Goal: Communication & Community: Answer question/provide support

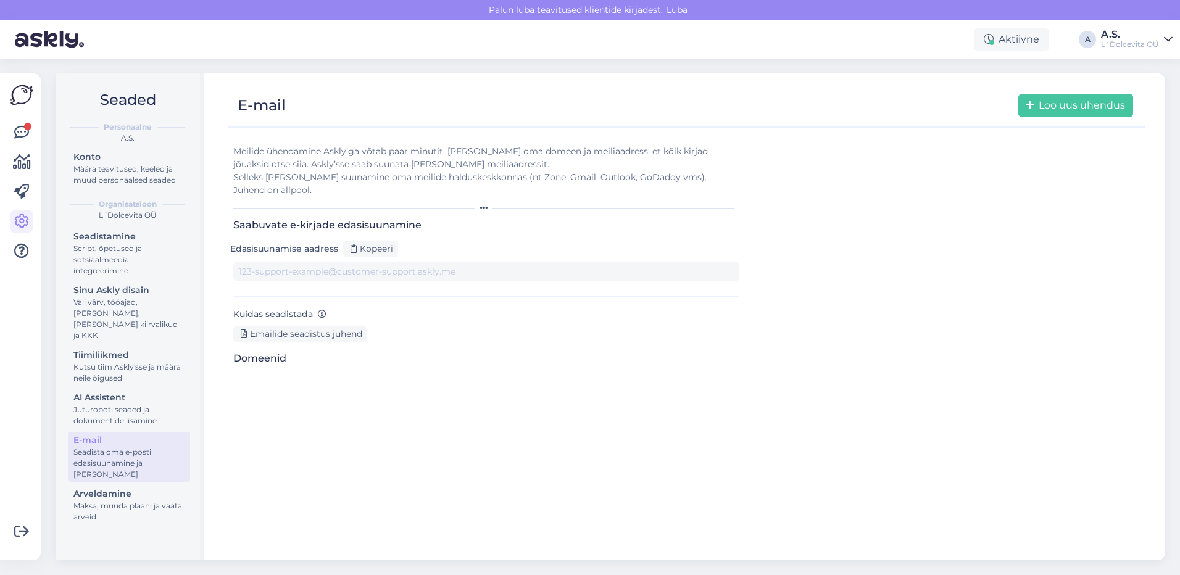
type input "[DOMAIN_NAME][EMAIL_ADDRESS][DOMAIN_NAME]"
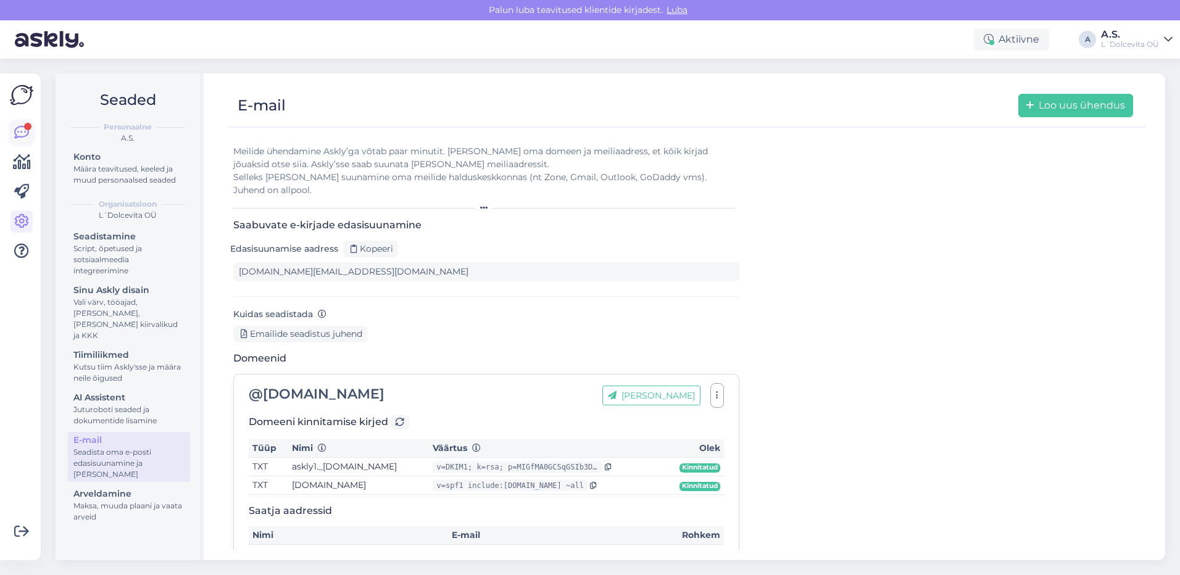
click at [22, 135] on icon at bounding box center [21, 132] width 15 height 15
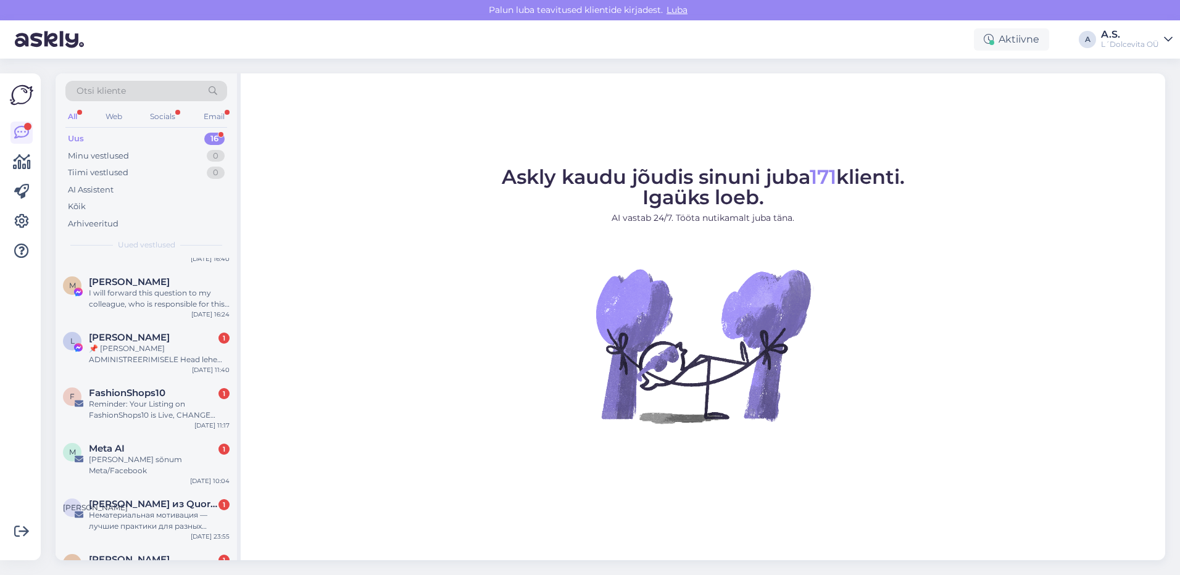
scroll to position [531, 0]
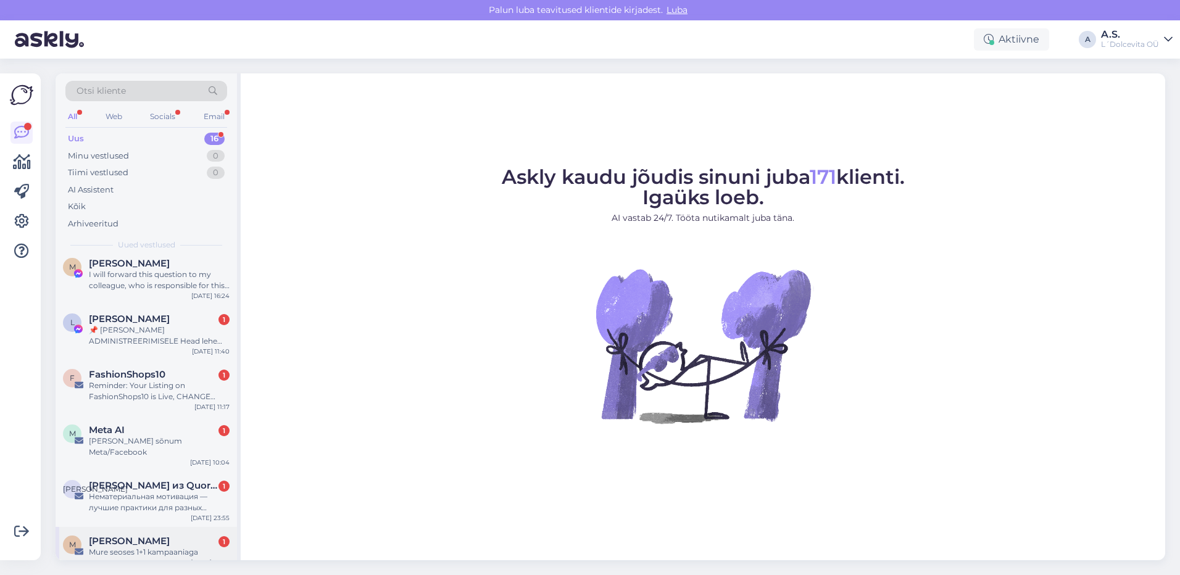
click at [139, 549] on div "M [PERSON_NAME] 1 Mure seoses 1+1 kampaaniaga [DATE] 20:10" at bounding box center [146, 549] width 181 height 44
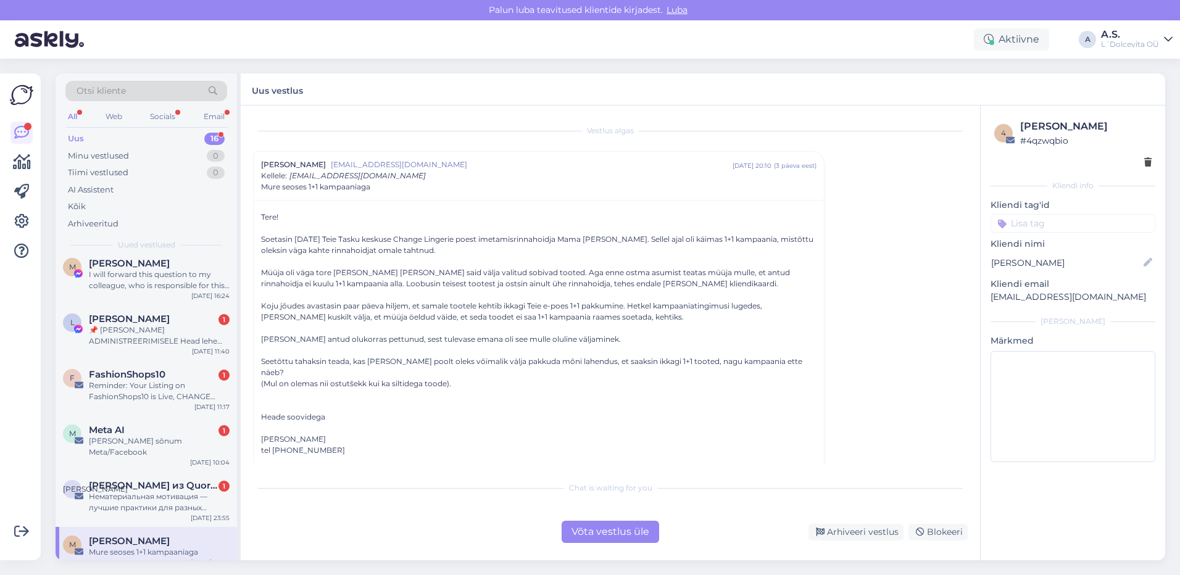
click at [585, 531] on div "Võta vestlus üle" at bounding box center [611, 532] width 98 height 22
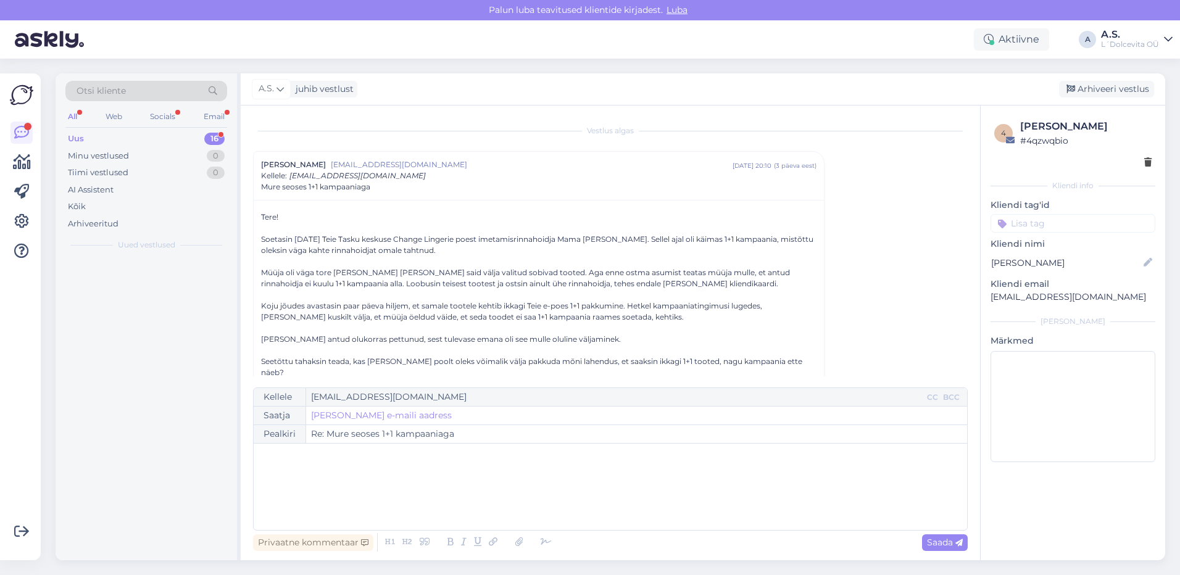
scroll to position [0, 0]
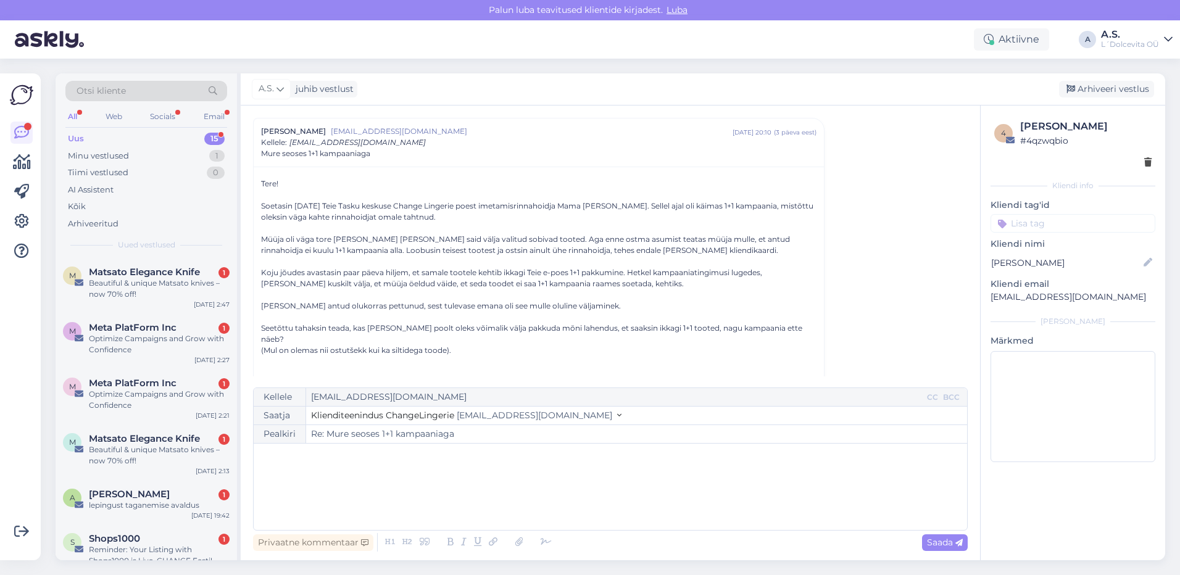
click at [396, 471] on div "﻿" at bounding box center [610, 487] width 701 height 74
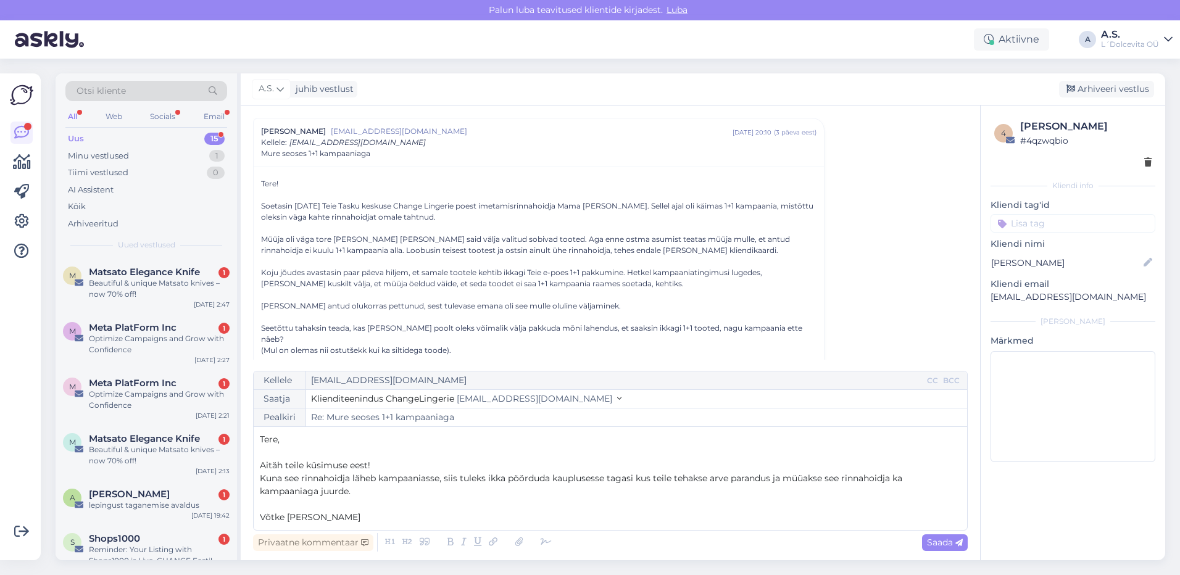
click at [390, 461] on p "Aitäh teile küsimuse eest!" at bounding box center [610, 465] width 701 height 13
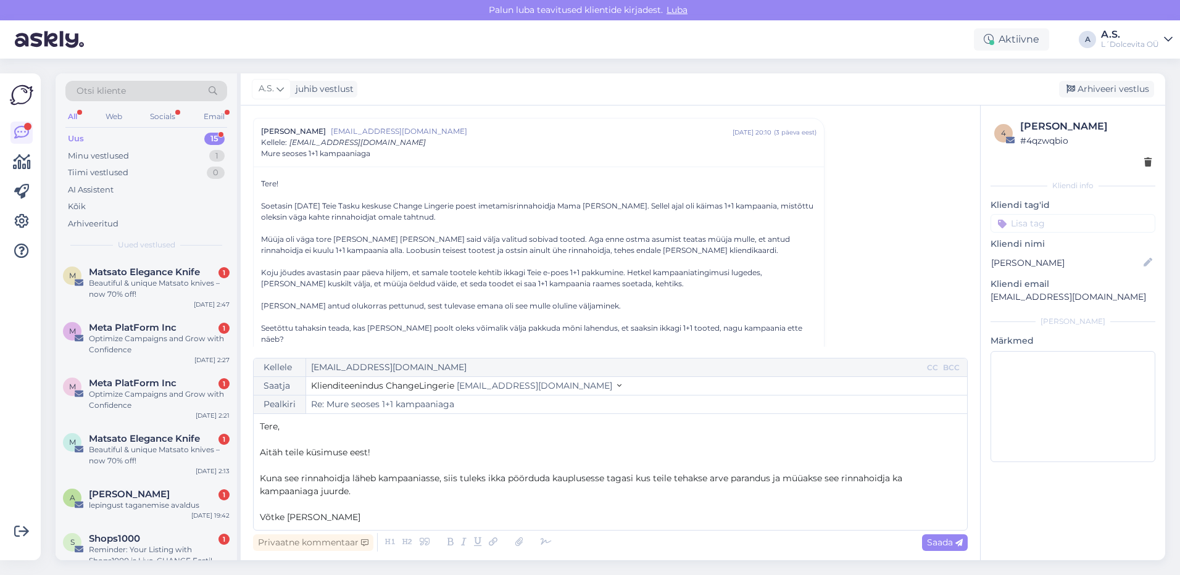
click at [376, 499] on p "﻿" at bounding box center [610, 504] width 701 height 13
click at [374, 492] on p "Kuna see rinnahoidja läheb kampaaniasse, siis tuleks ikka pöörduda kauplusesse …" at bounding box center [610, 485] width 701 height 26
click at [361, 520] on p "Võtke [PERSON_NAME]" at bounding box center [610, 517] width 701 height 13
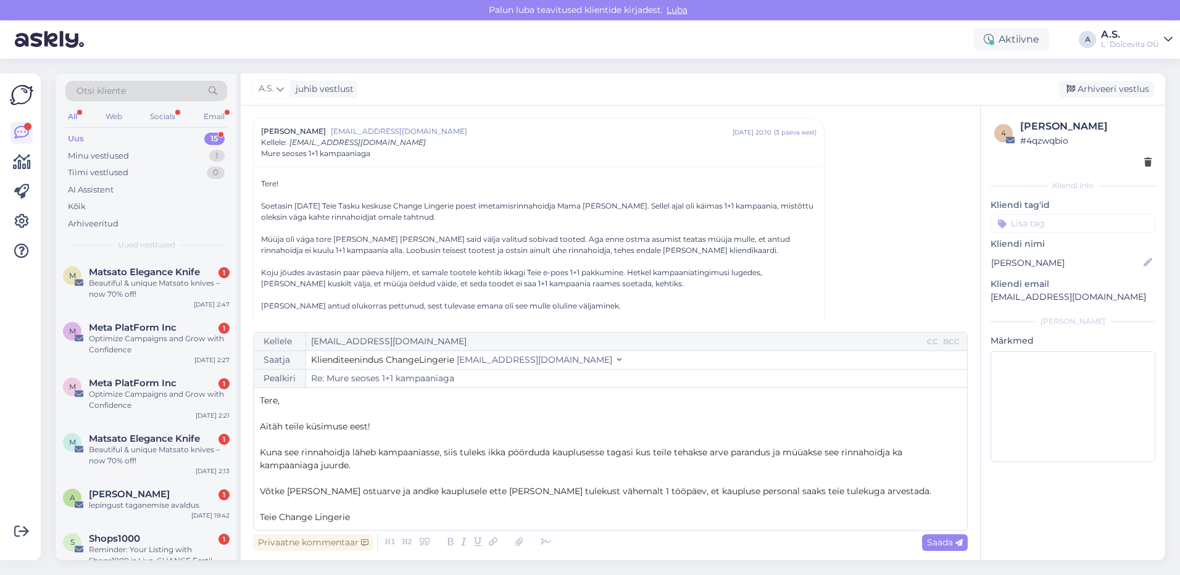
click at [407, 468] on p "Kuna see rinnahoidja läheb kampaaniasse, siis tuleks ikka pöörduda kauplusesse …" at bounding box center [610, 459] width 701 height 26
click at [418, 493] on span "Võtke [PERSON_NAME] ostuarve ja andke kauplusele ette [PERSON_NAME] tulekust vä…" at bounding box center [596, 491] width 672 height 11
click at [848, 492] on p "Võtke [PERSON_NAME] ostuarve ja andke meile ette [PERSON_NAME] tulekust vähemal…" at bounding box center [610, 491] width 701 height 13
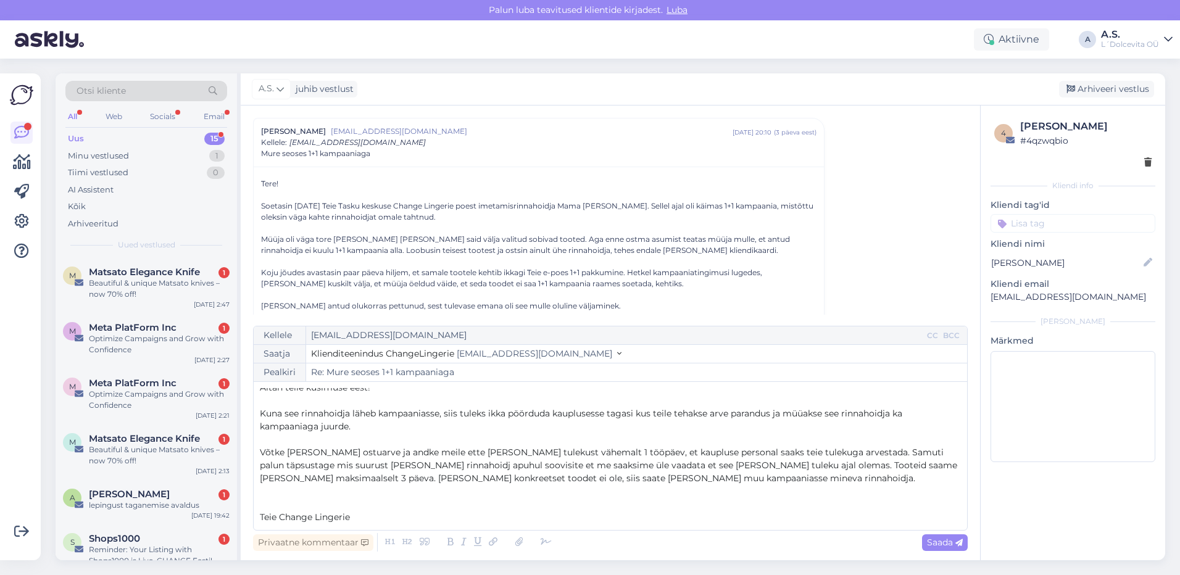
scroll to position [20, 0]
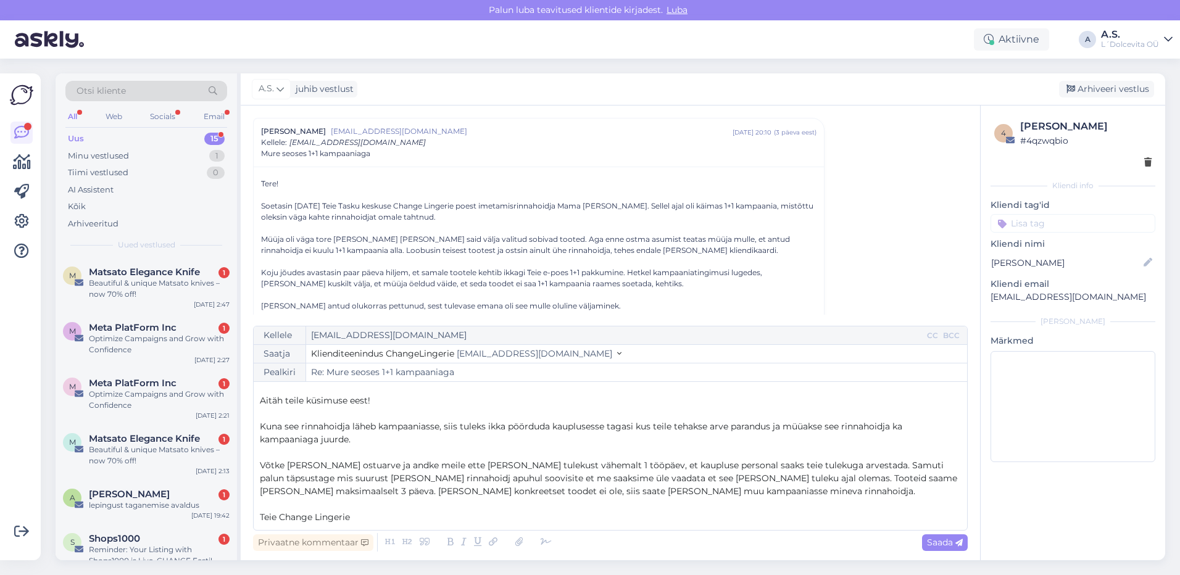
click at [416, 412] on p "﻿" at bounding box center [610, 413] width 701 height 13
click at [366, 396] on span "Aitäh teile küsimuse eest!" at bounding box center [315, 400] width 110 height 11
click at [442, 481] on span "Võtke [PERSON_NAME] ostuarve ja andke meile ette [PERSON_NAME] tulekust vähemal…" at bounding box center [610, 478] width 700 height 37
click at [512, 481] on span "Võtke [PERSON_NAME] ostuarve ja andke meile ette [PERSON_NAME] tulekust vähemal…" at bounding box center [610, 478] width 700 height 37
click at [931, 544] on span "Saada" at bounding box center [945, 542] width 36 height 11
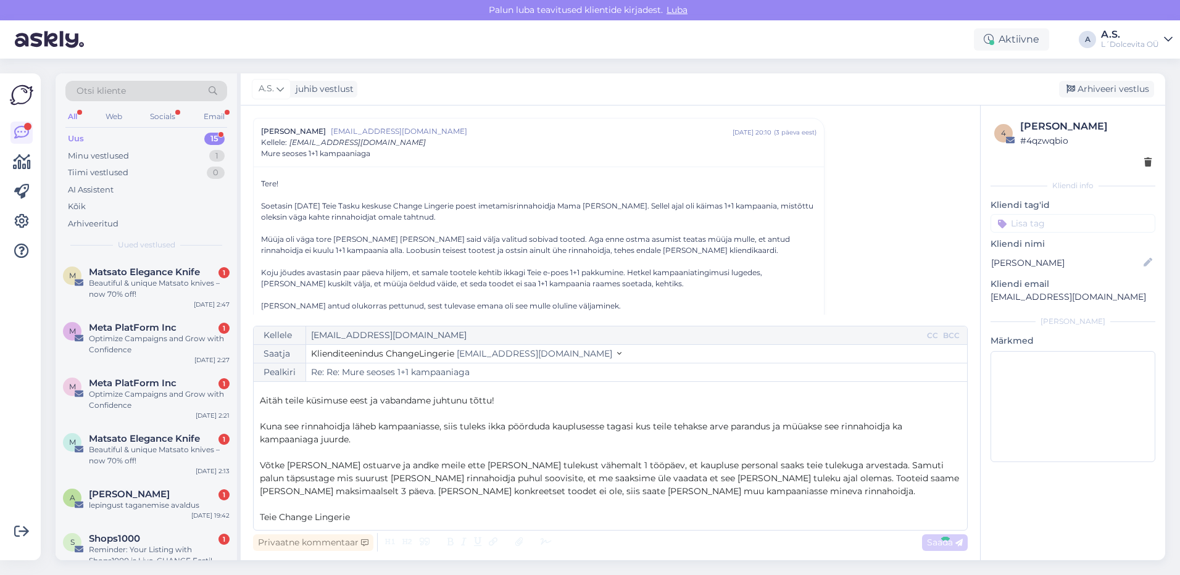
type input "Re: Mure seoses 1+1 kampaaniaga"
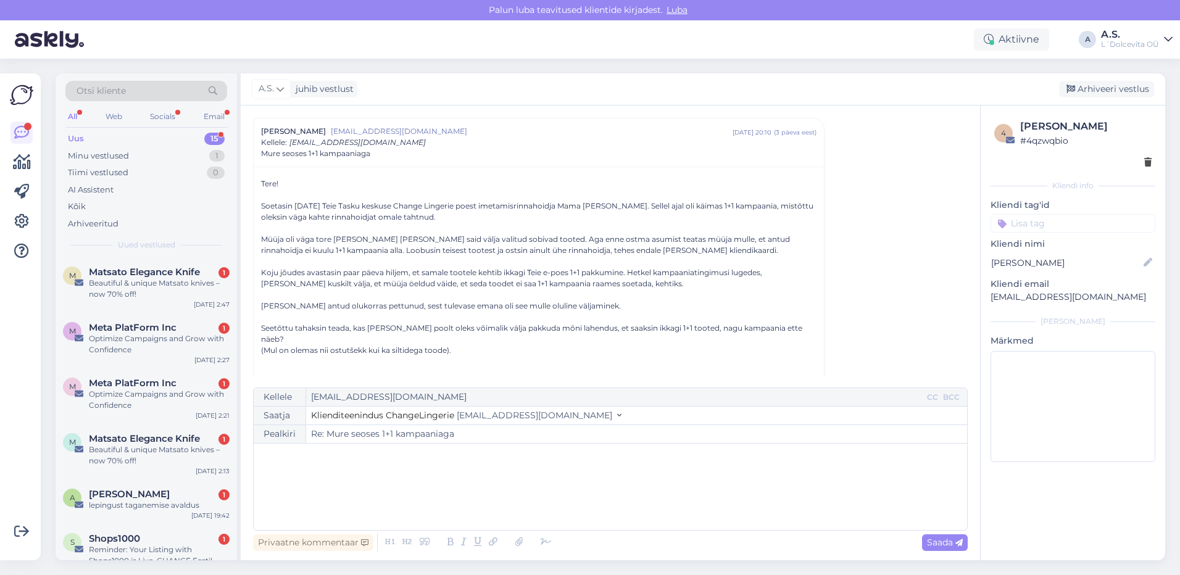
scroll to position [202, 0]
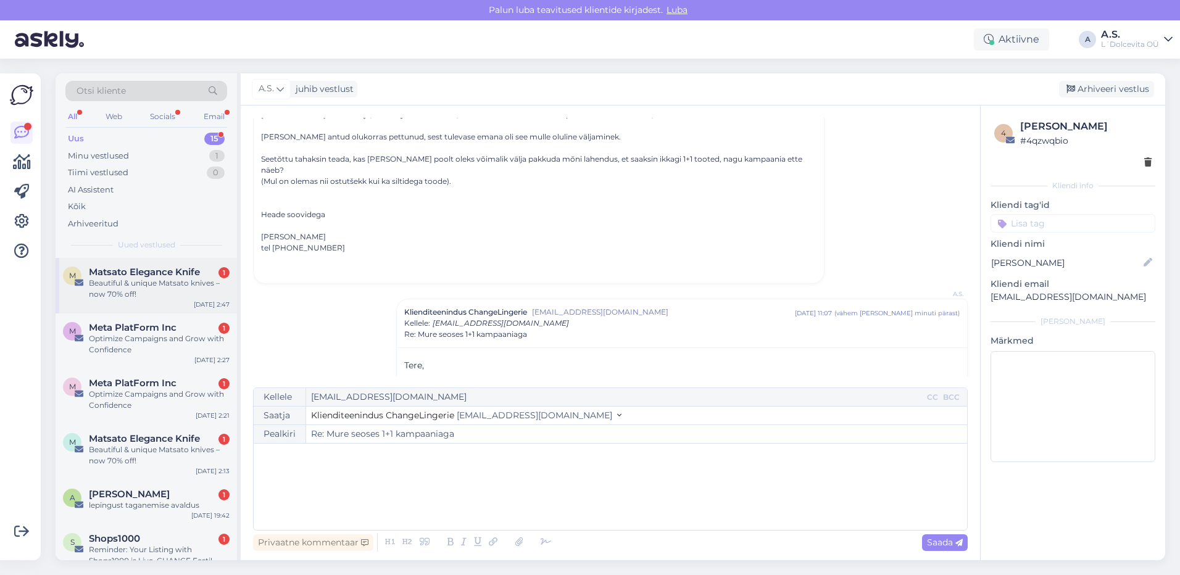
click at [149, 300] on div "M Matsato Elegance Knife 1 Beautiful & unique Matsato knives – now 70% off! [DA…" at bounding box center [146, 286] width 181 height 56
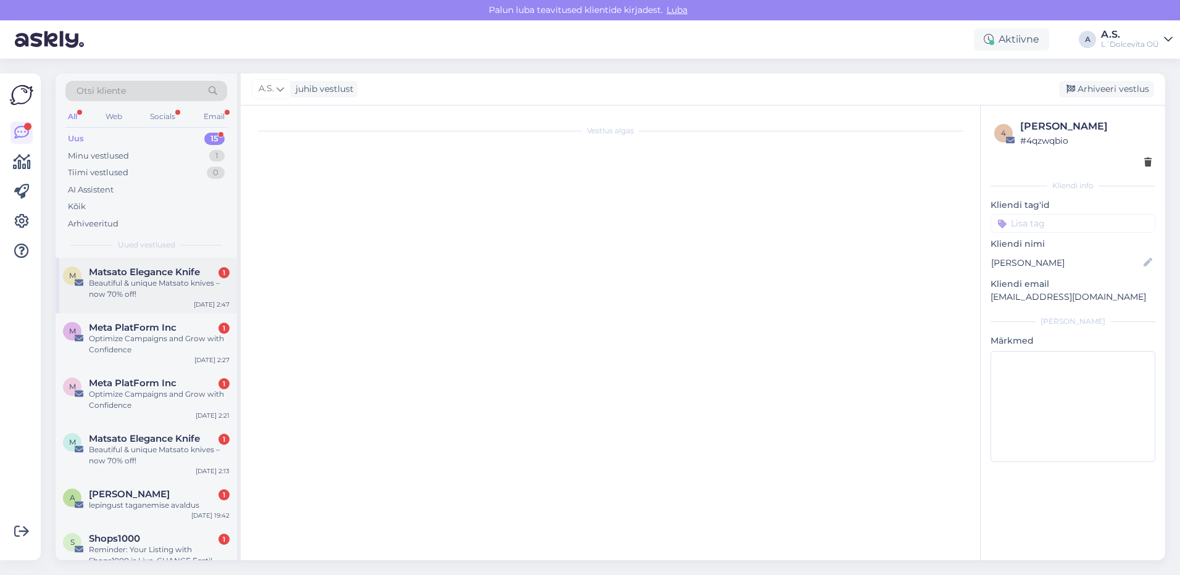
scroll to position [0, 0]
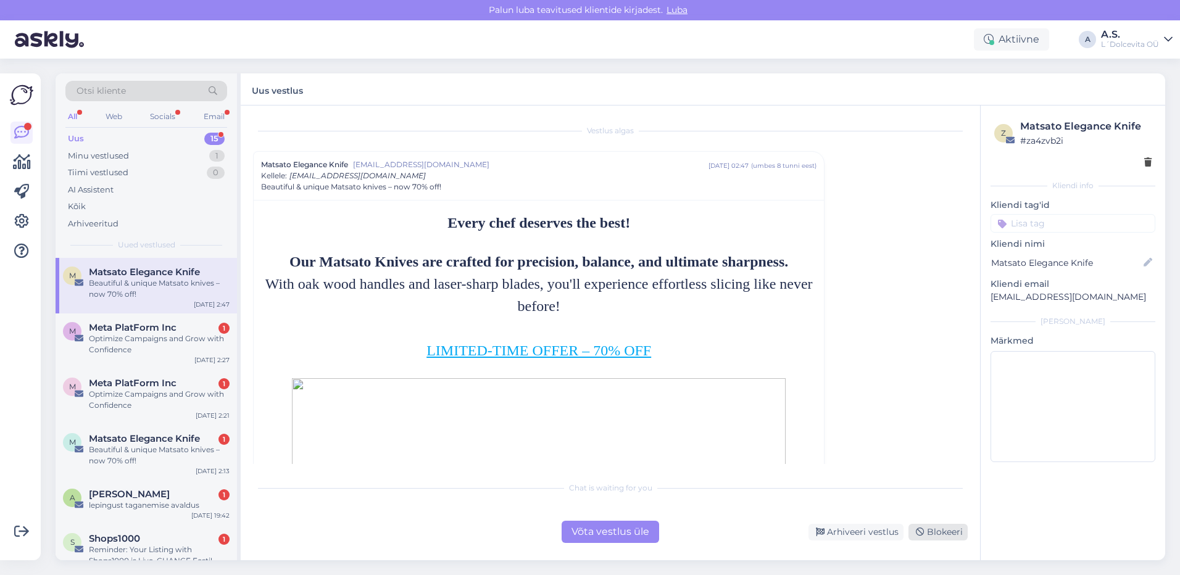
click at [933, 530] on div "Blokeeri" at bounding box center [938, 532] width 59 height 17
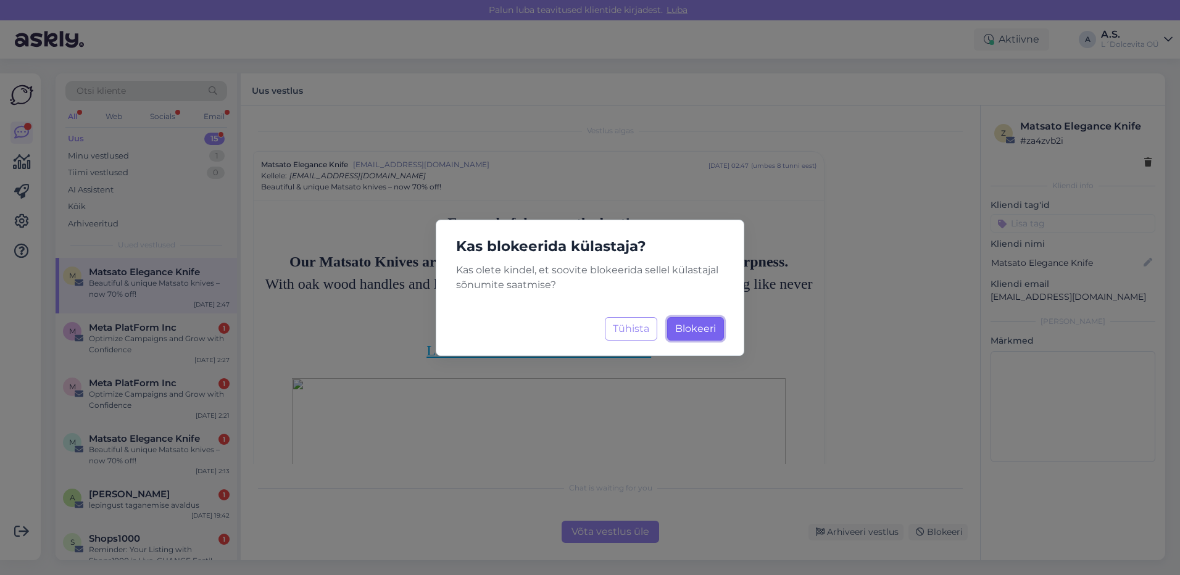
click at [704, 331] on span "Blokeeri" at bounding box center [695, 329] width 41 height 12
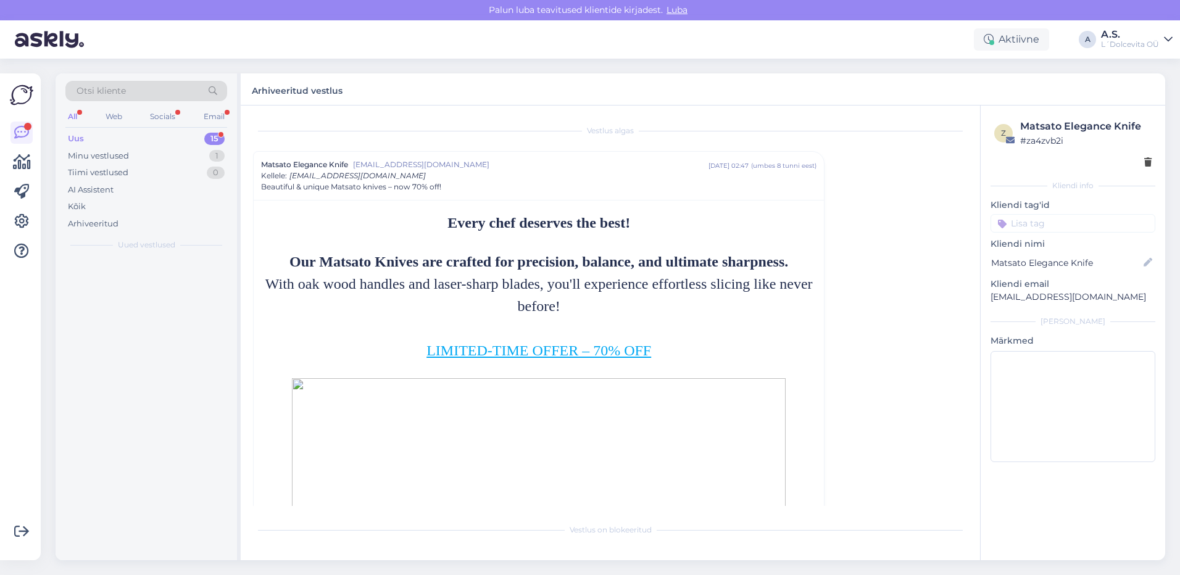
scroll to position [33, 0]
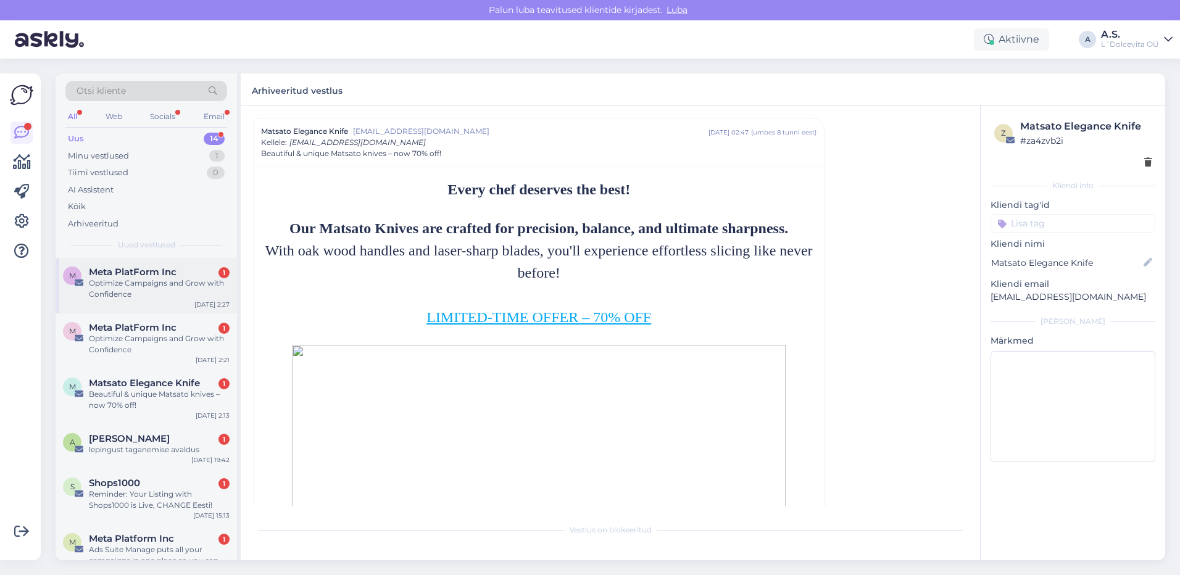
click at [172, 300] on div "M Meta PlatForm Inc 1 Optimize Campaigns and Grow with Confidence [DATE] 2:27" at bounding box center [146, 286] width 181 height 56
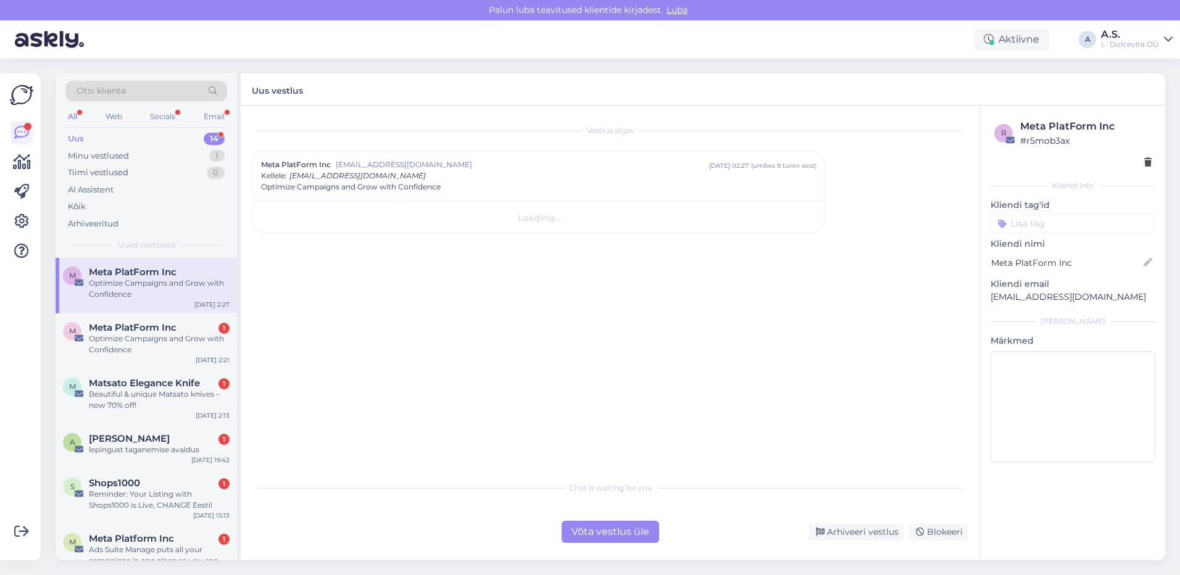
scroll to position [0, 0]
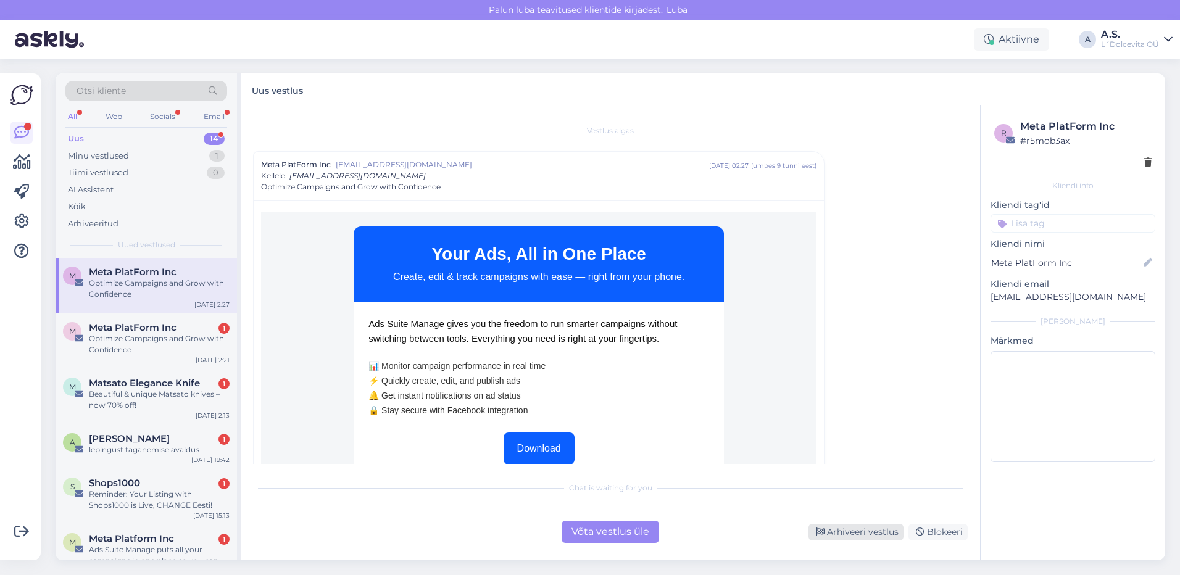
click at [877, 535] on div "Arhiveeri vestlus" at bounding box center [856, 532] width 95 height 17
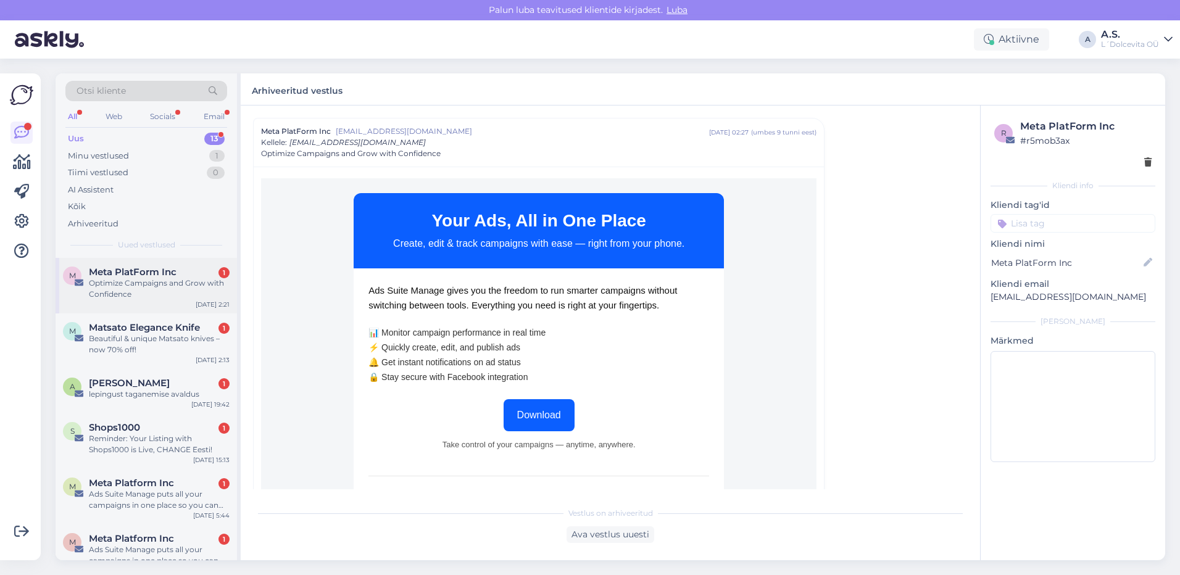
click at [176, 298] on div "Optimize Campaigns and Grow with Confidence" at bounding box center [159, 289] width 141 height 22
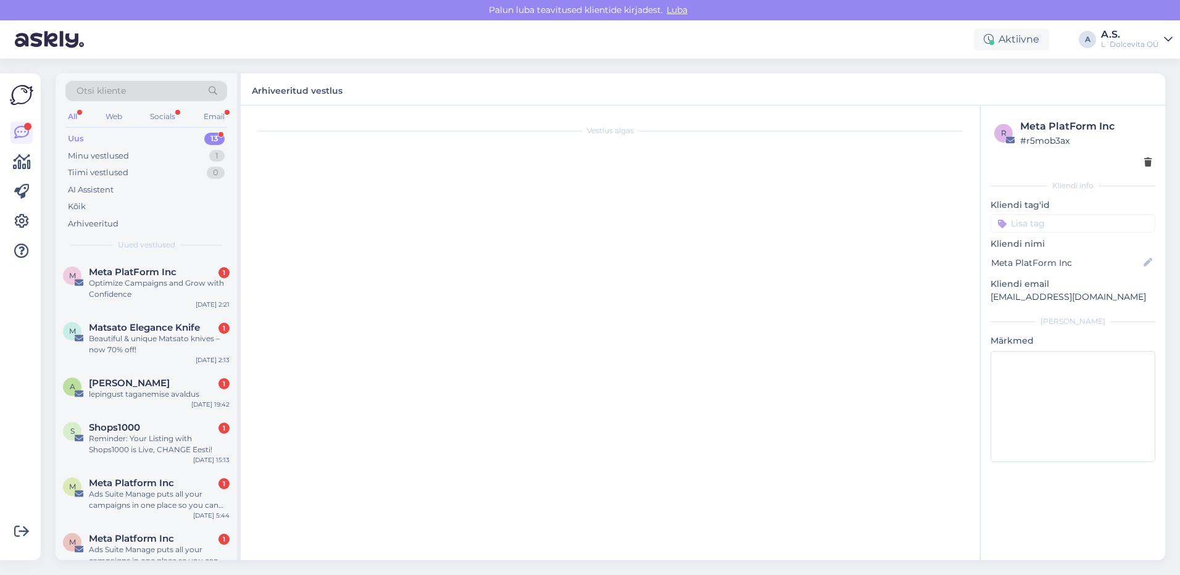
scroll to position [0, 0]
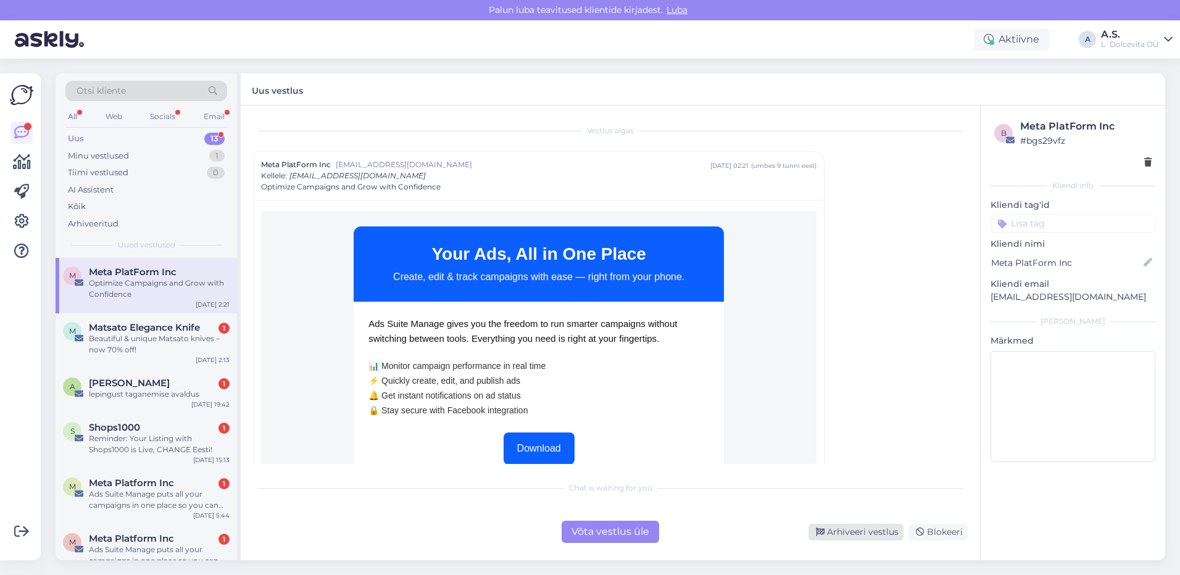
click at [864, 533] on div "Arhiveeri vestlus" at bounding box center [856, 532] width 95 height 17
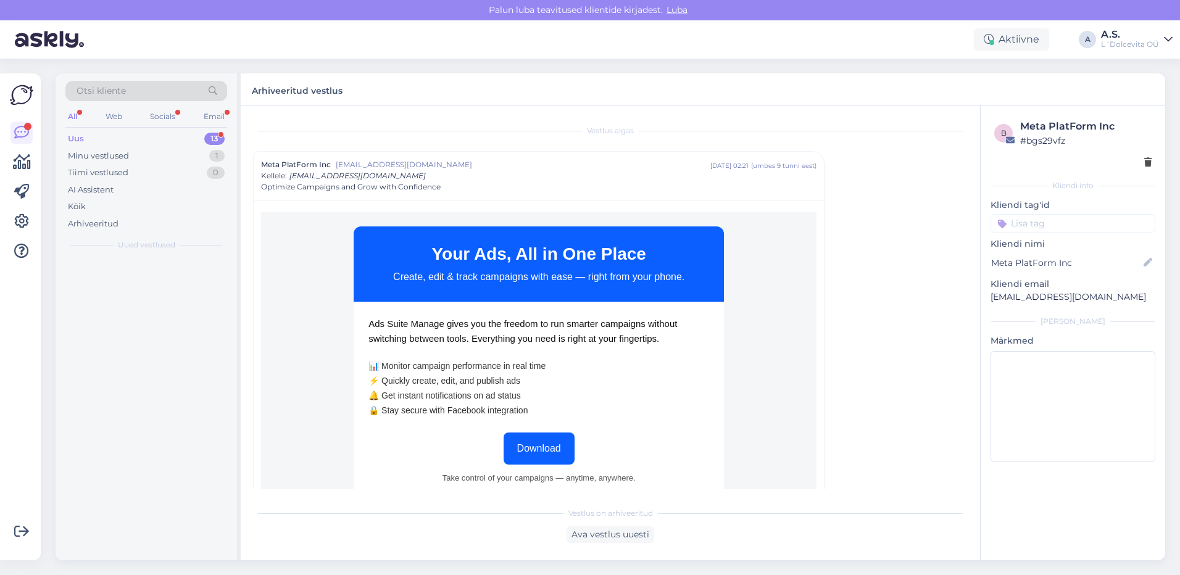
scroll to position [33, 0]
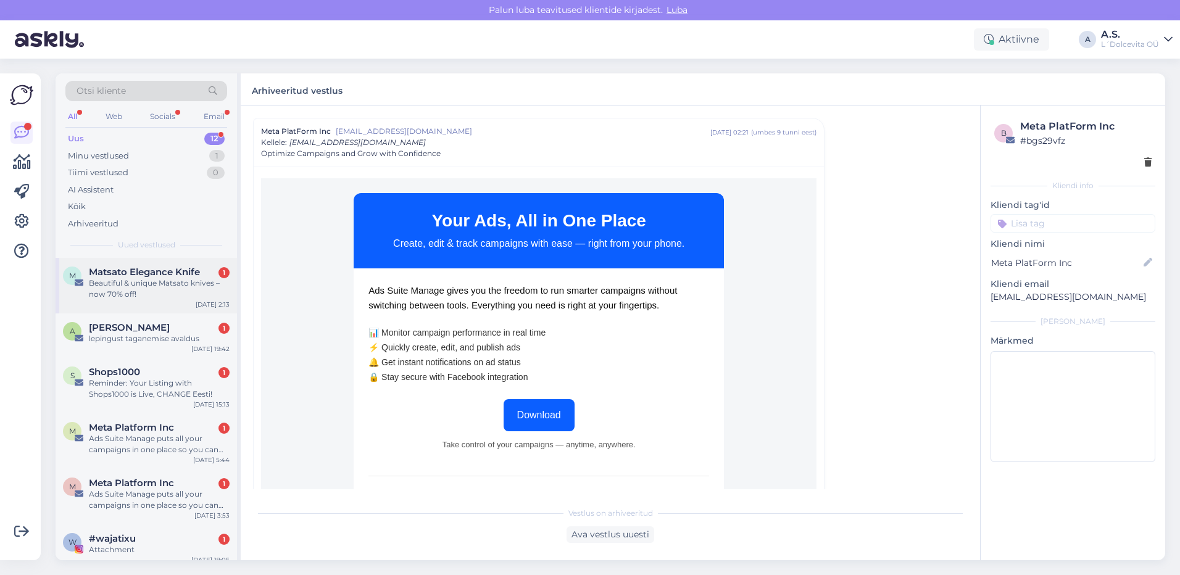
click at [175, 300] on div "M Matsato Elegance Knife 1 Beautiful & unique Matsato knives – now 70% off! [DA…" at bounding box center [146, 286] width 181 height 56
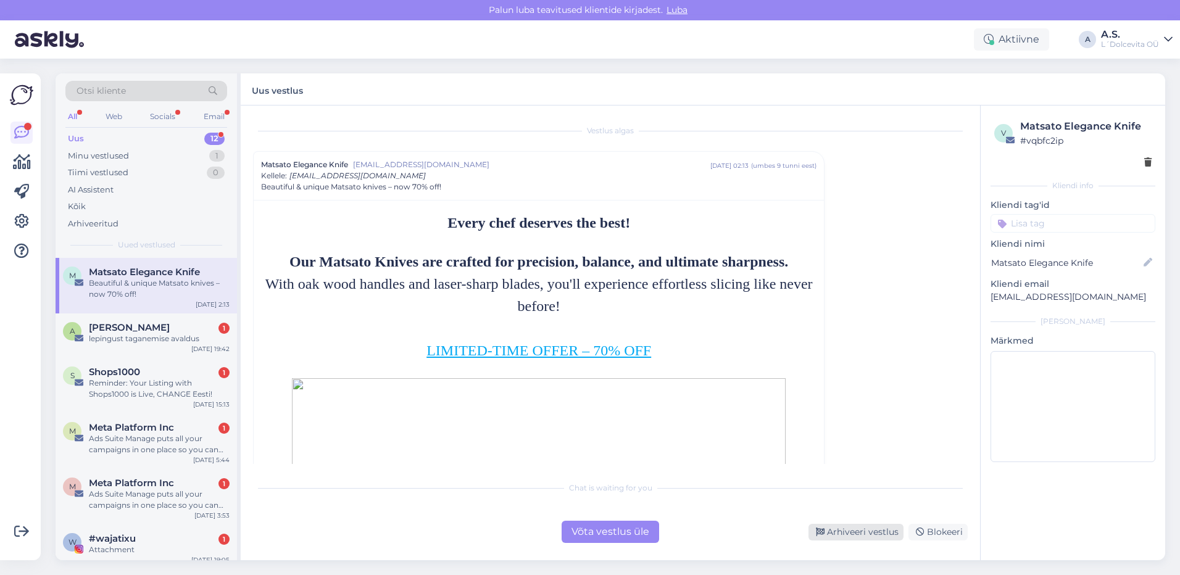
click at [857, 528] on div "Arhiveeri vestlus" at bounding box center [856, 532] width 95 height 17
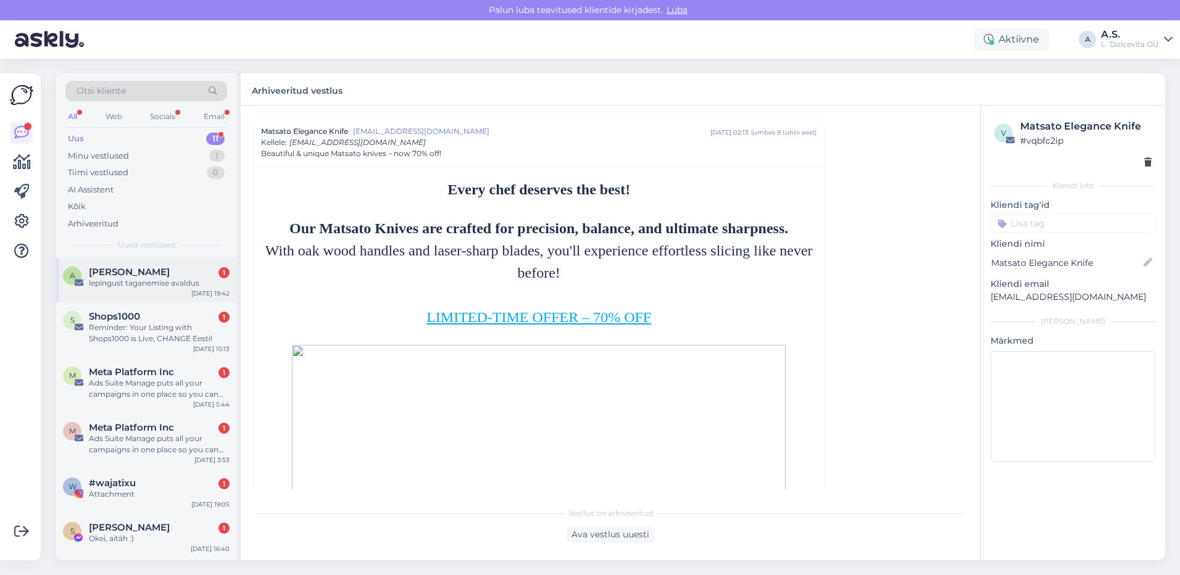
click at [173, 291] on div "A [PERSON_NAME] 1 lepingust taganemise avaldus [DATE] 19:42" at bounding box center [146, 280] width 181 height 44
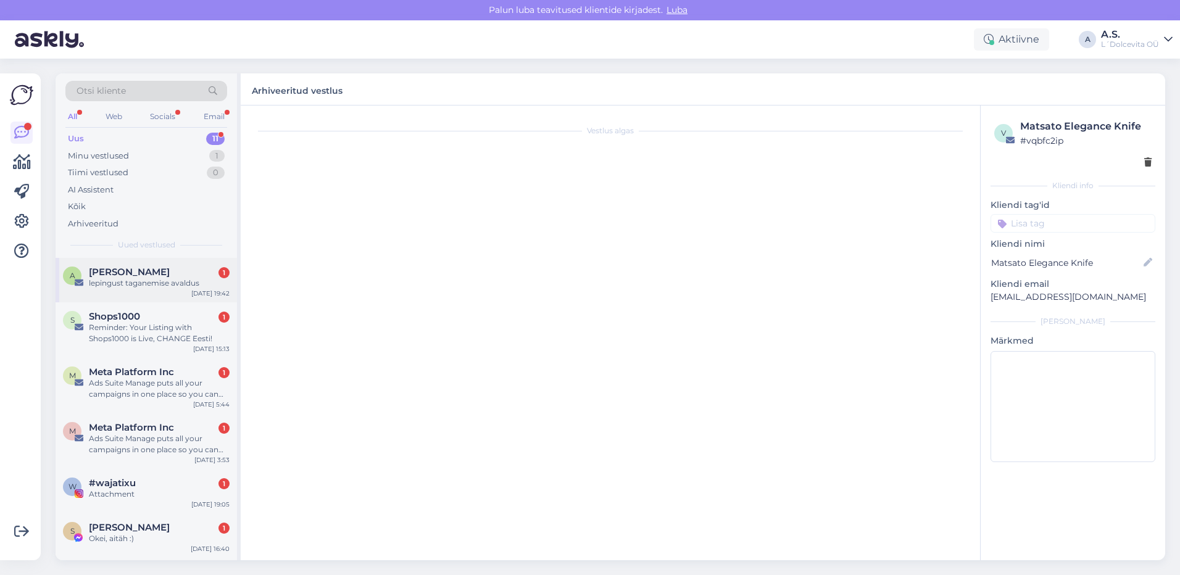
scroll to position [0, 0]
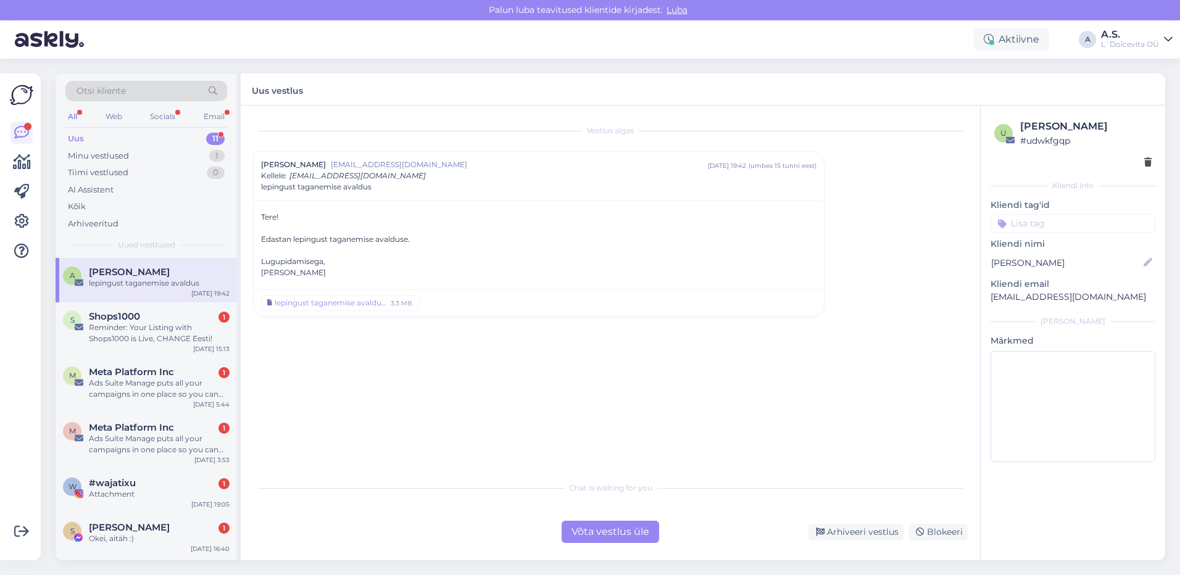
click at [607, 536] on div "Võta vestlus üle" at bounding box center [611, 532] width 98 height 22
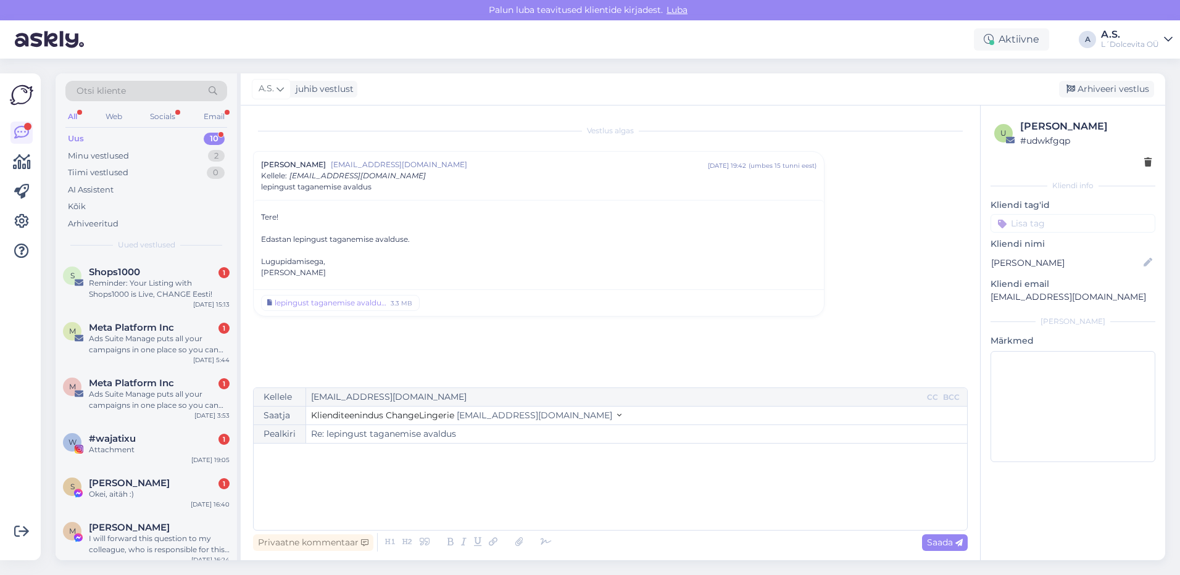
click at [273, 465] on div "﻿" at bounding box center [610, 487] width 701 height 74
click at [311, 303] on div "lepingust taganemise avaldus.asice" at bounding box center [331, 303] width 112 height 11
click at [938, 542] on span "Saada" at bounding box center [945, 542] width 36 height 11
type input "Re: Re: lepingust taganemise avaldus"
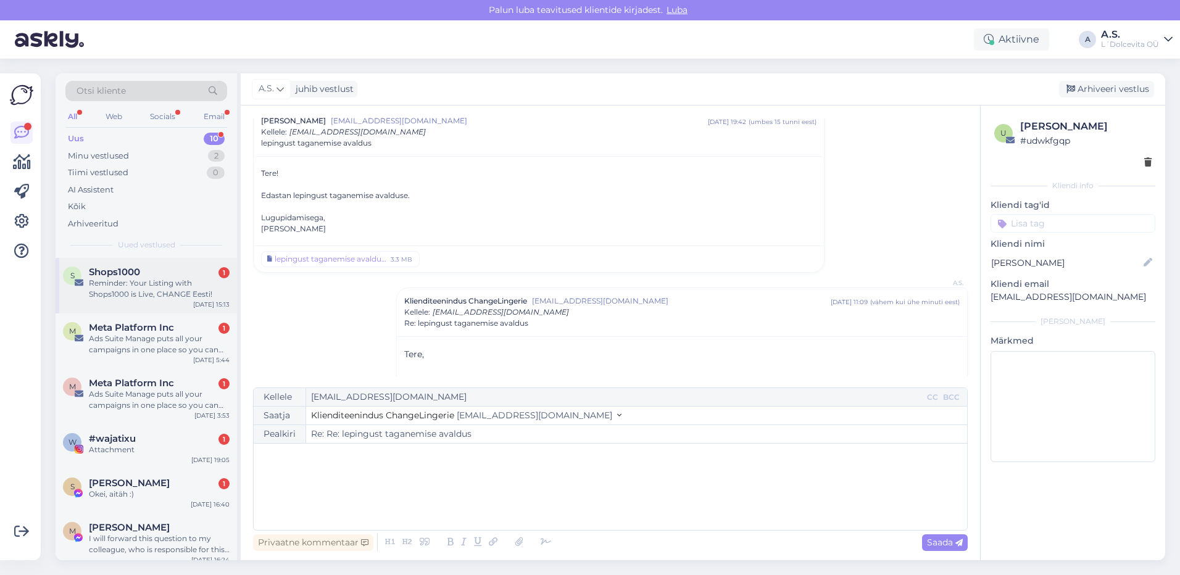
click at [152, 304] on div "S Shops1000 1 Reminder: Your Listing with Shops1000 is Live, CHANGE Eesti! [DAT…" at bounding box center [146, 286] width 181 height 56
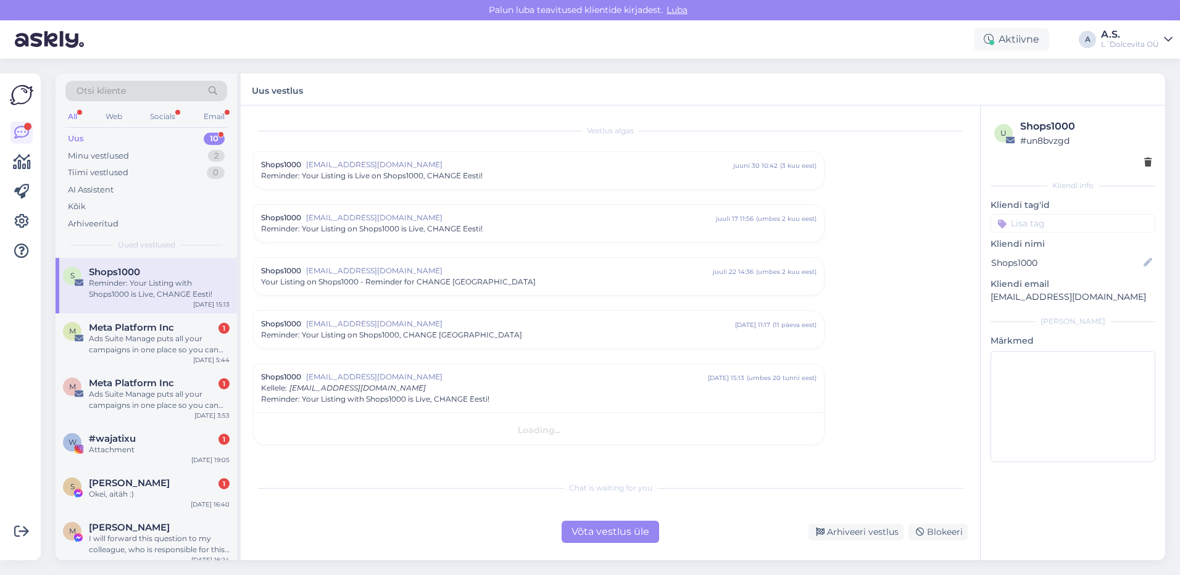
scroll to position [0, 0]
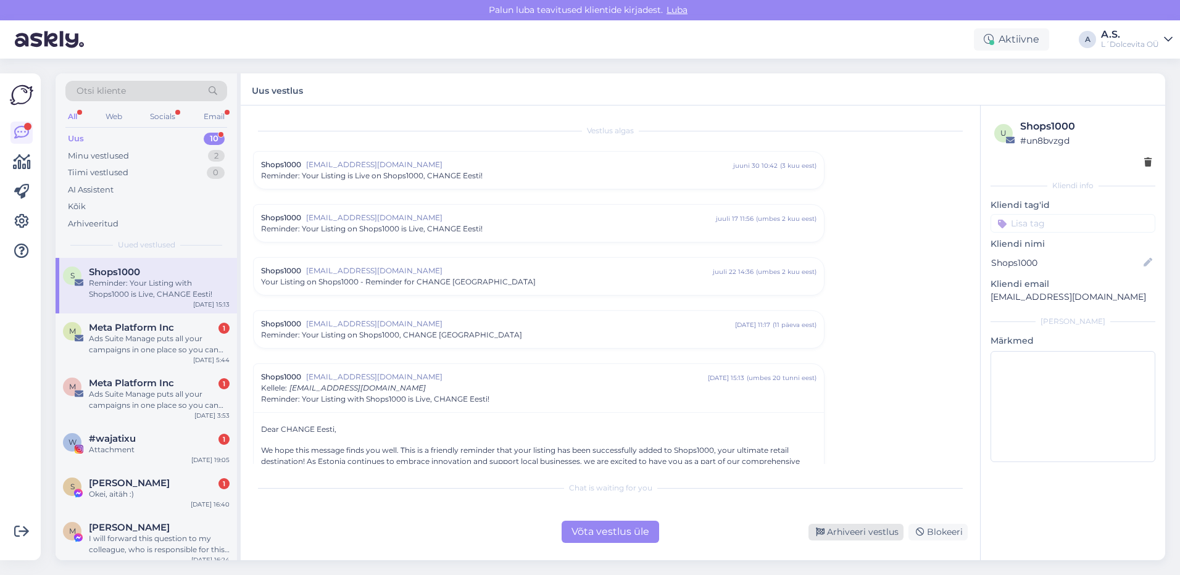
click at [850, 534] on div "Arhiveeri vestlus" at bounding box center [856, 532] width 95 height 17
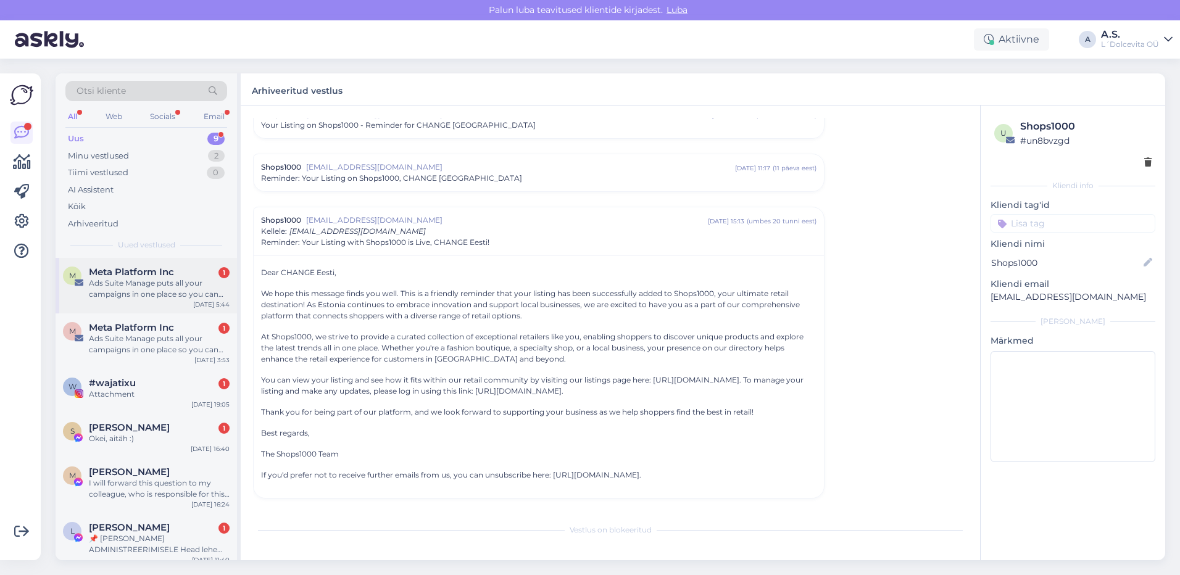
click at [153, 306] on div "M Meta Platform Inc 1 Ads Suite Manage puts all your campaigns in one place so …" at bounding box center [146, 286] width 181 height 56
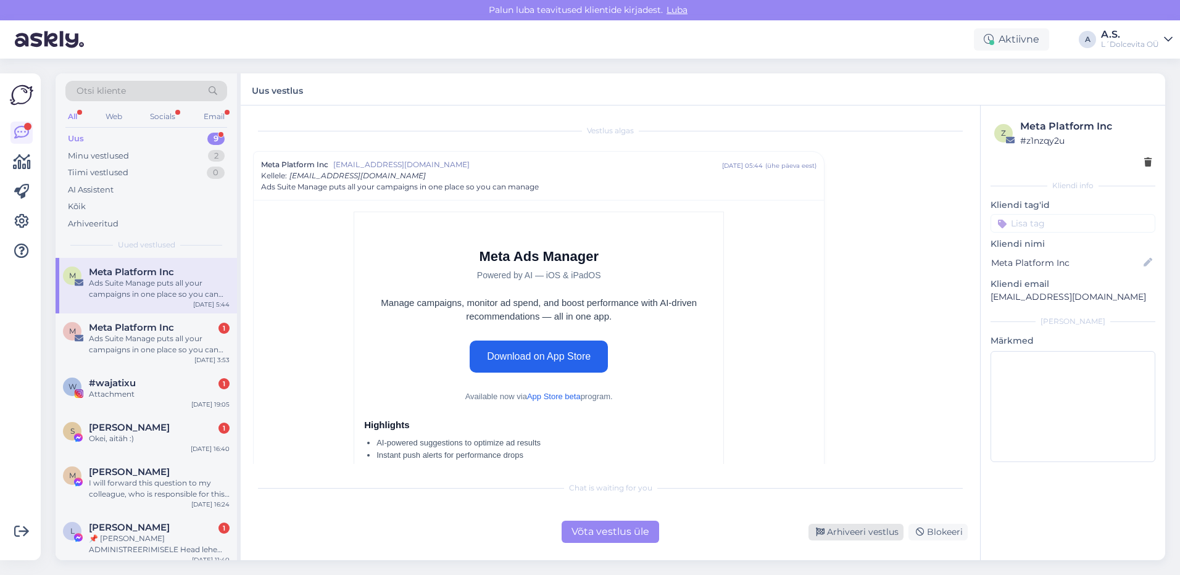
click at [843, 533] on div "Arhiveeri vestlus" at bounding box center [856, 532] width 95 height 17
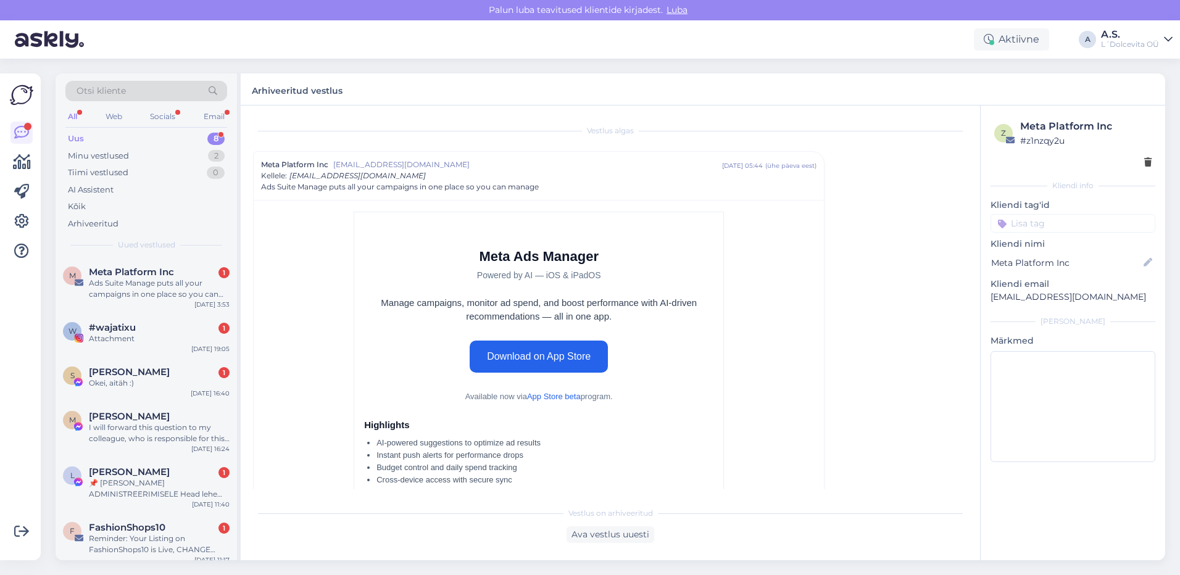
scroll to position [33, 0]
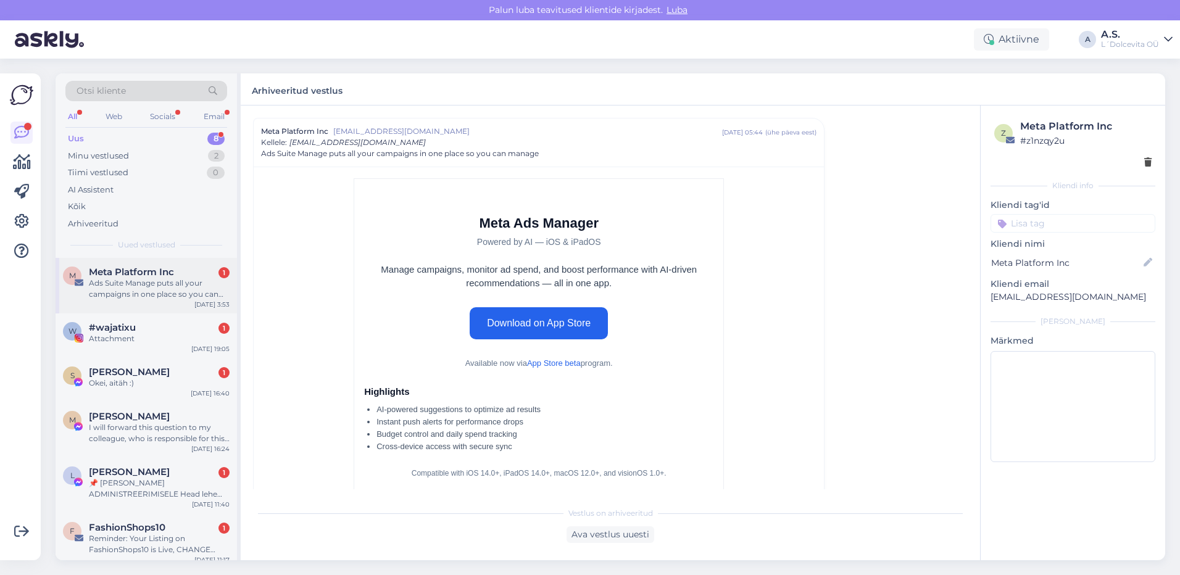
click at [156, 302] on div "M Meta Platform Inc 1 Ads Suite Manage puts all your campaigns in one place so …" at bounding box center [146, 286] width 181 height 56
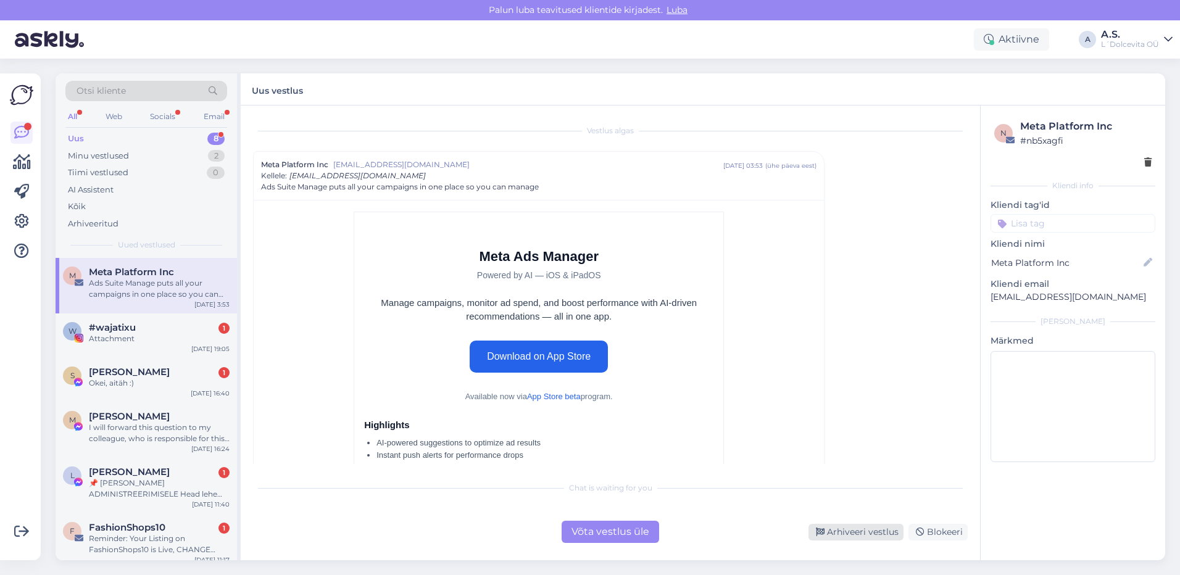
click at [844, 531] on div "Arhiveeri vestlus" at bounding box center [856, 532] width 95 height 17
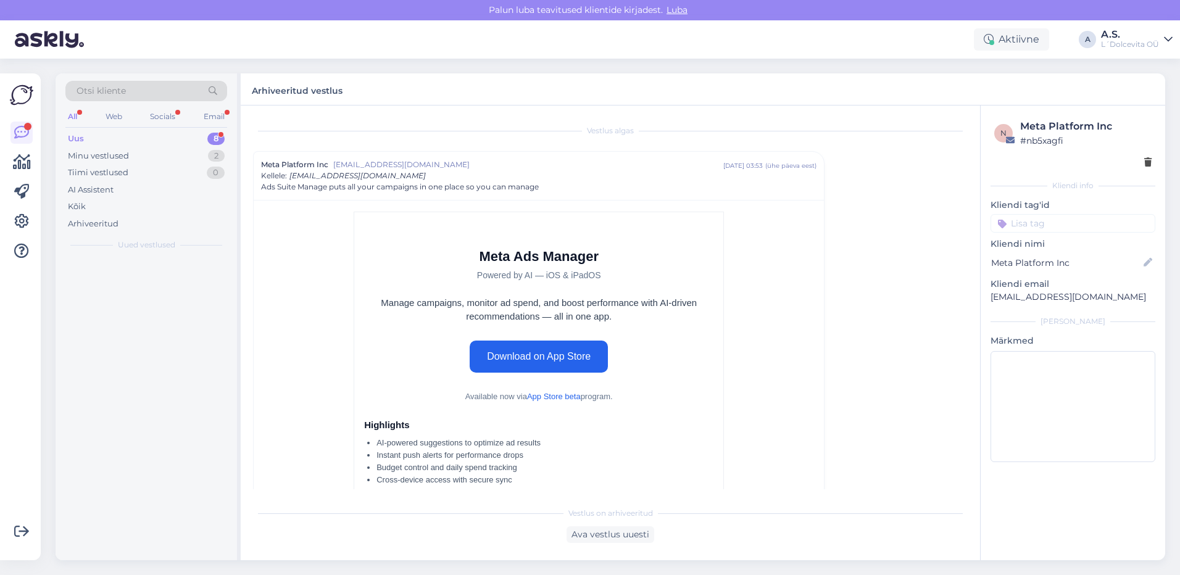
scroll to position [33, 0]
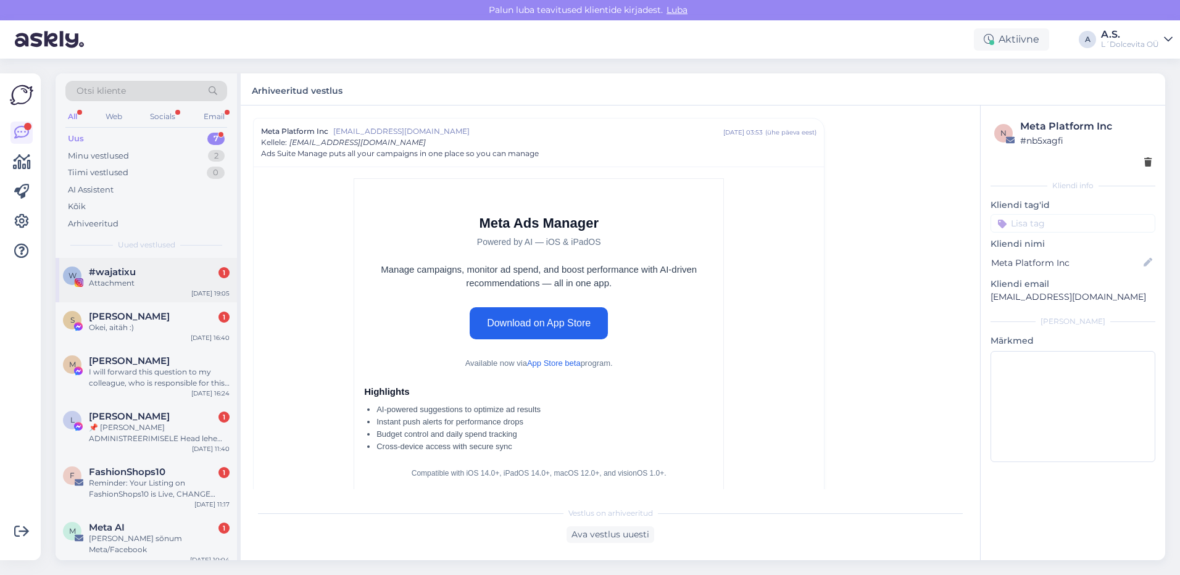
click at [148, 292] on div "w #wajatixu 1 Attachment [DATE] 19:05" at bounding box center [146, 280] width 181 height 44
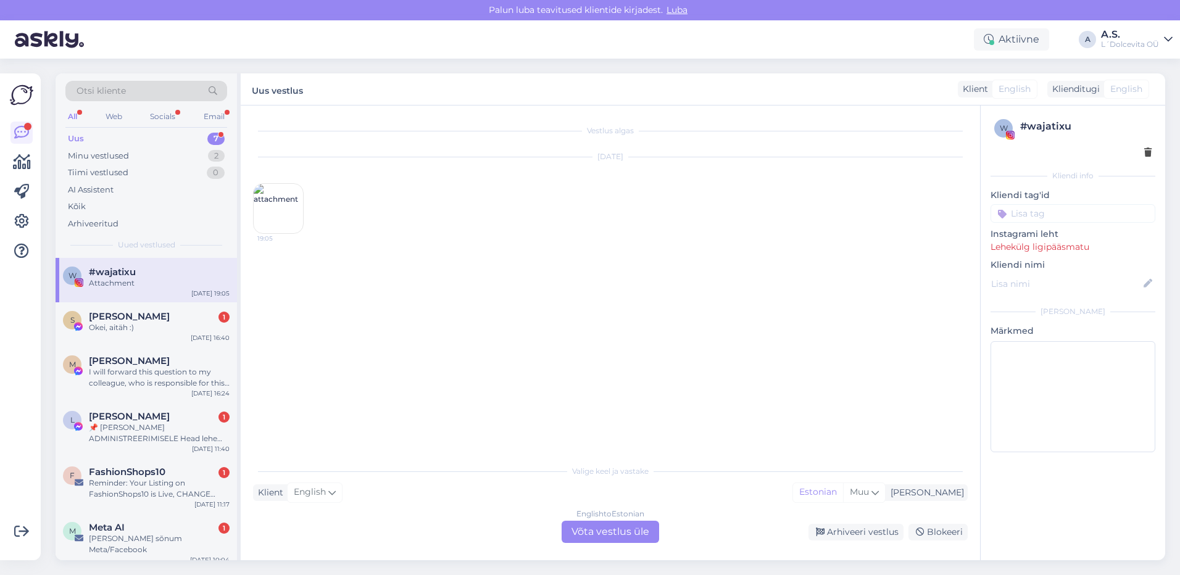
scroll to position [0, 0]
click at [280, 197] on img at bounding box center [278, 208] width 49 height 49
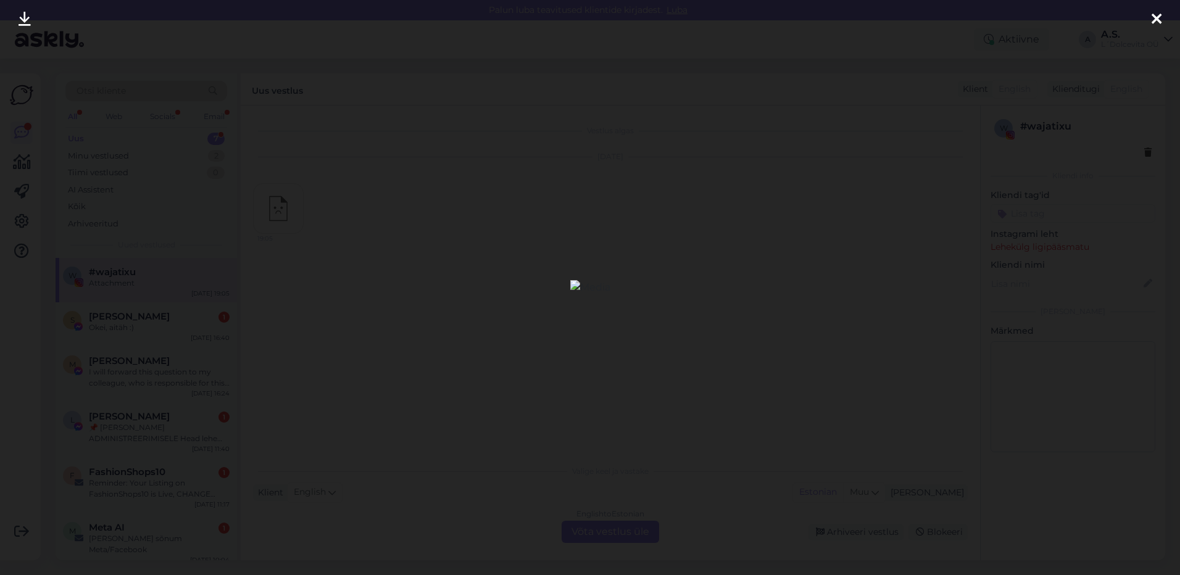
click at [1149, 20] on div at bounding box center [1156, 19] width 25 height 39
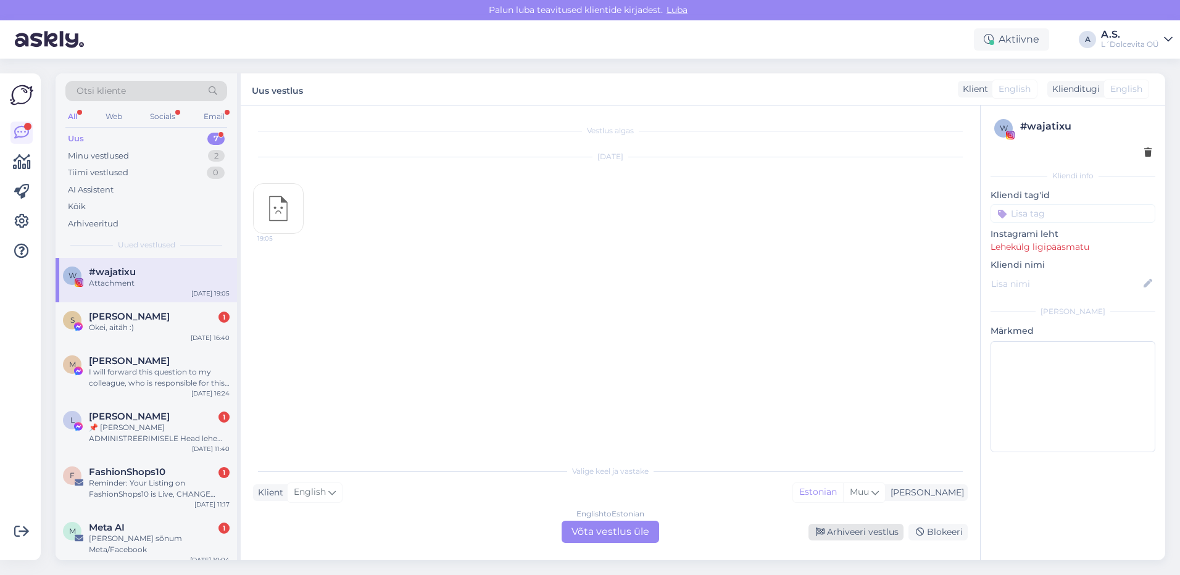
click at [838, 531] on div "Arhiveeri vestlus" at bounding box center [856, 532] width 95 height 17
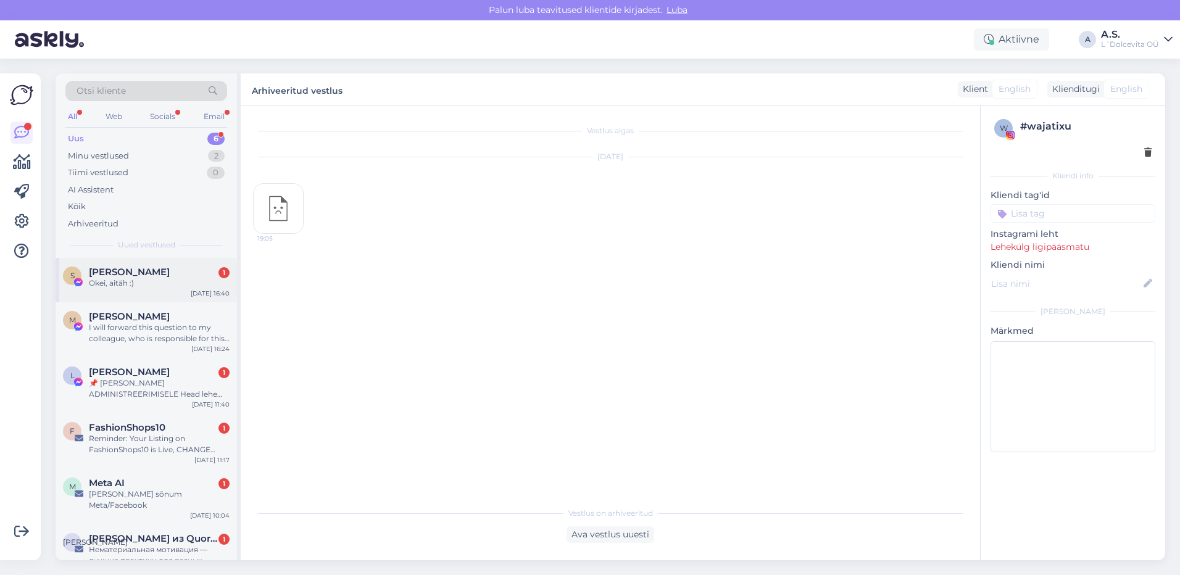
click at [167, 291] on div "S [PERSON_NAME] 1 Okei, aitäh :) [DATE] 16:40" at bounding box center [146, 280] width 181 height 44
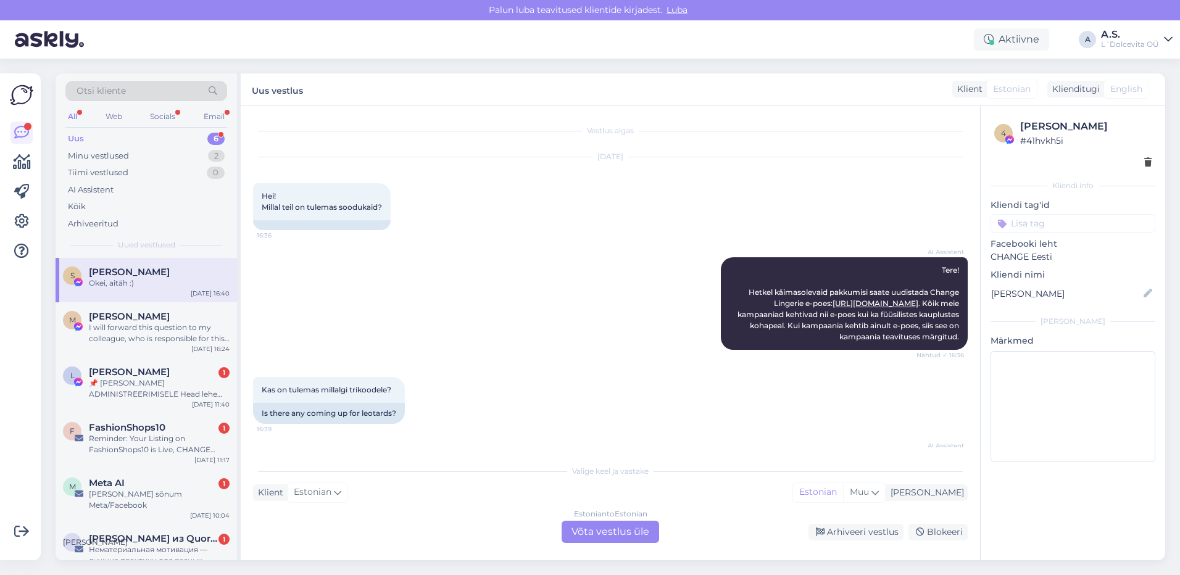
scroll to position [321, 0]
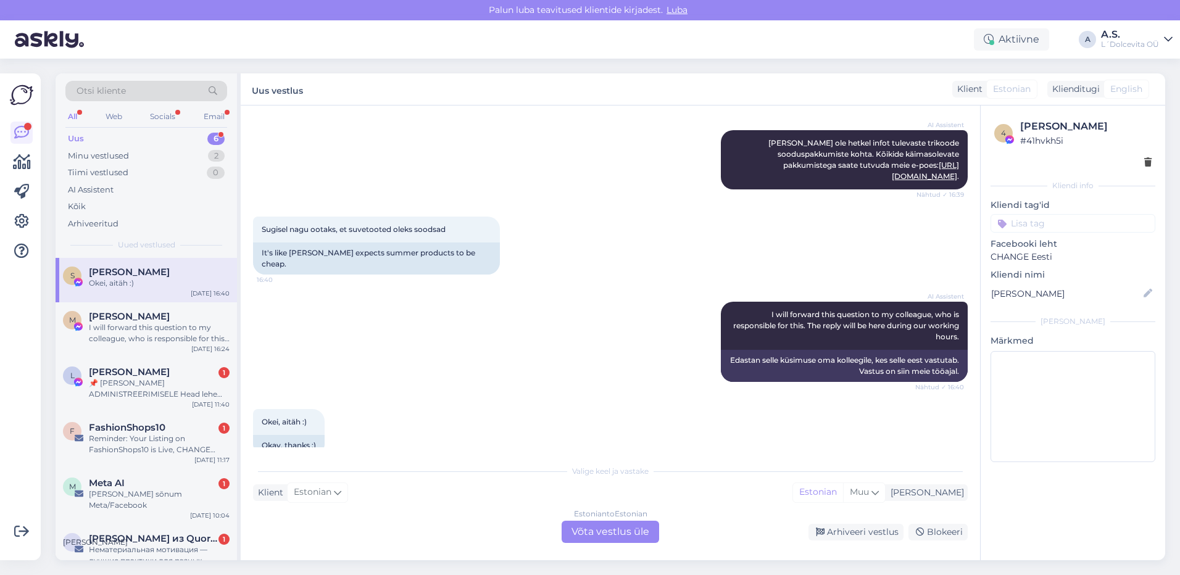
click at [607, 528] on div "Estonian to Estonian Võta vestlus üle" at bounding box center [611, 532] width 98 height 22
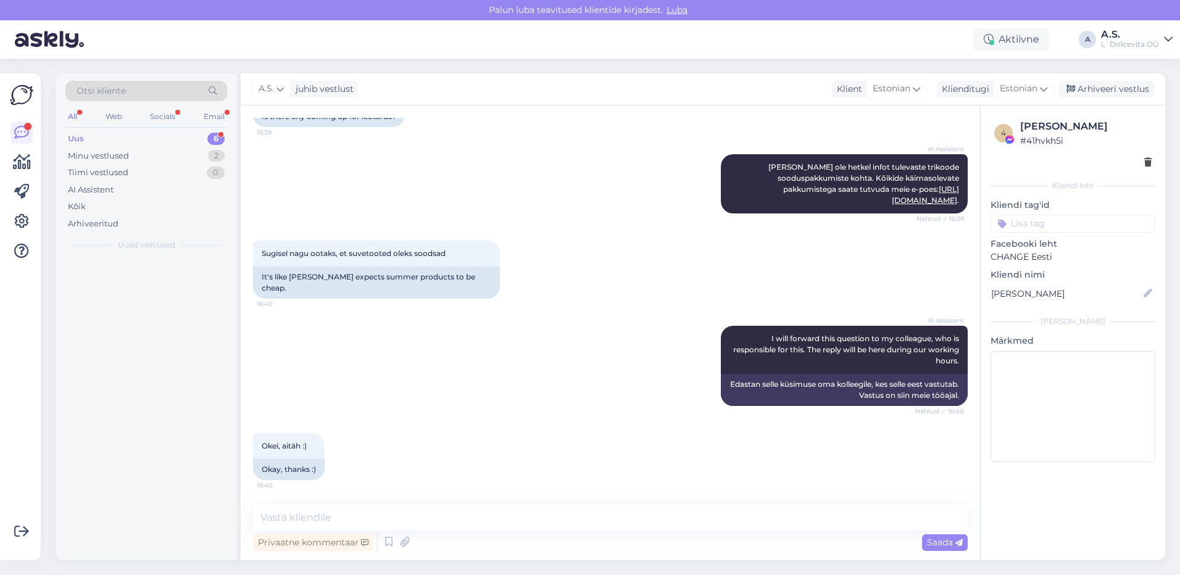
scroll to position [275, 0]
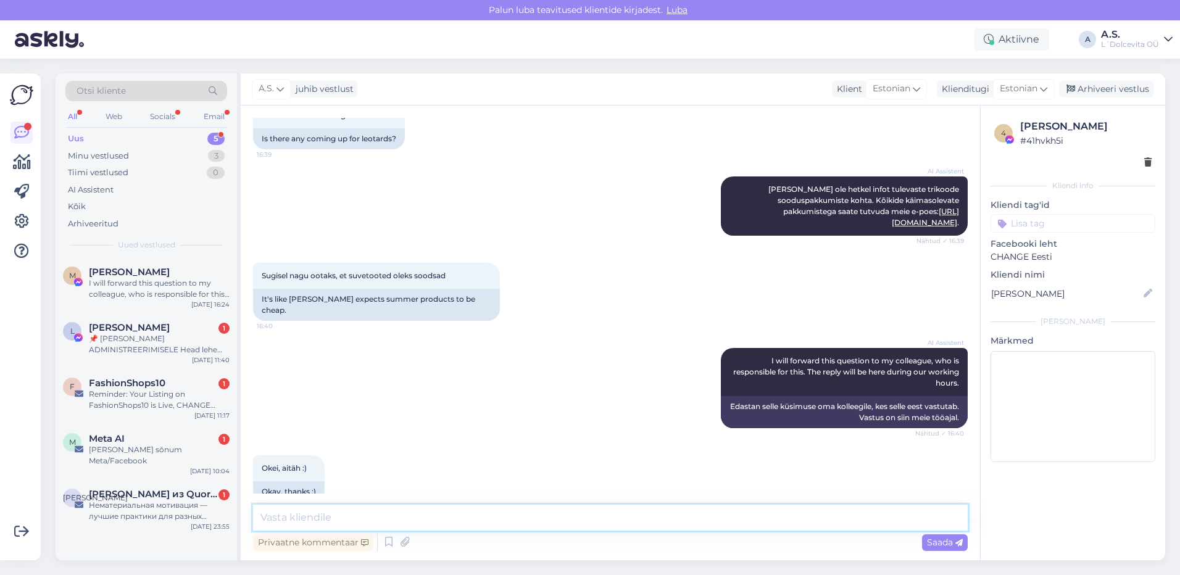
click at [287, 519] on textarea at bounding box center [610, 518] width 715 height 26
paste textarea "[URL][DOMAIN_NAME]"
drag, startPoint x: 950, startPoint y: 517, endPoint x: 251, endPoint y: 528, distance: 698.8
click at [251, 528] on div "Vestlus algas [DATE] Hei! Millal teil on tulemas soodukaid? 16:36 AI Assistent …" at bounding box center [610, 333] width 739 height 455
type textarea "Tere, Täpselt selliseid sukkpükse meil pakkuda ei ole, aga on sellised: [URL][D…"
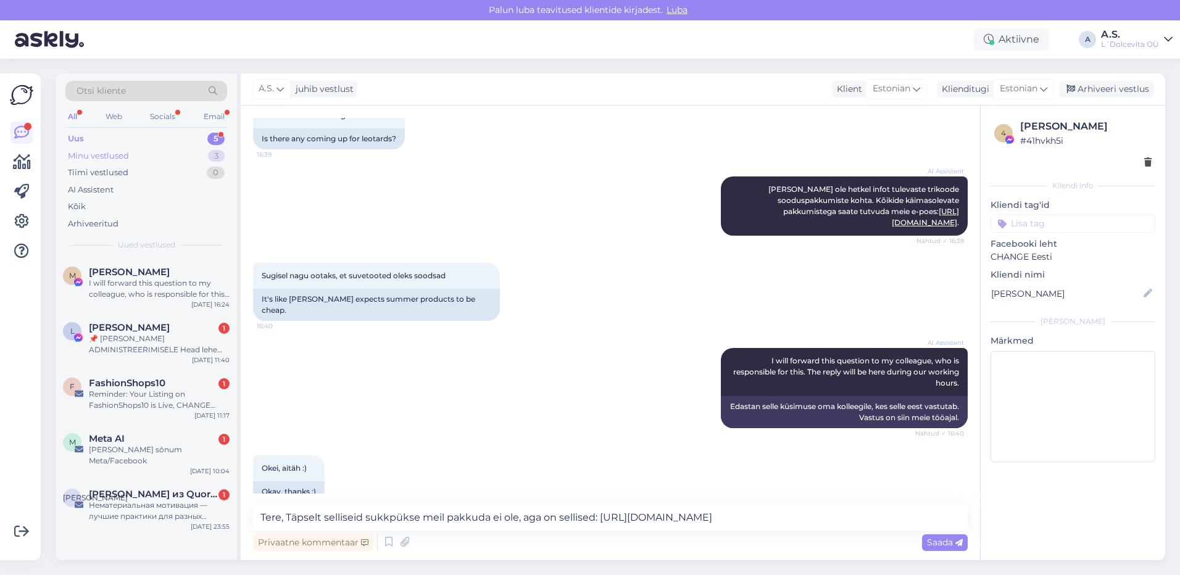
click at [119, 153] on div "Minu vestlused" at bounding box center [98, 156] width 61 height 12
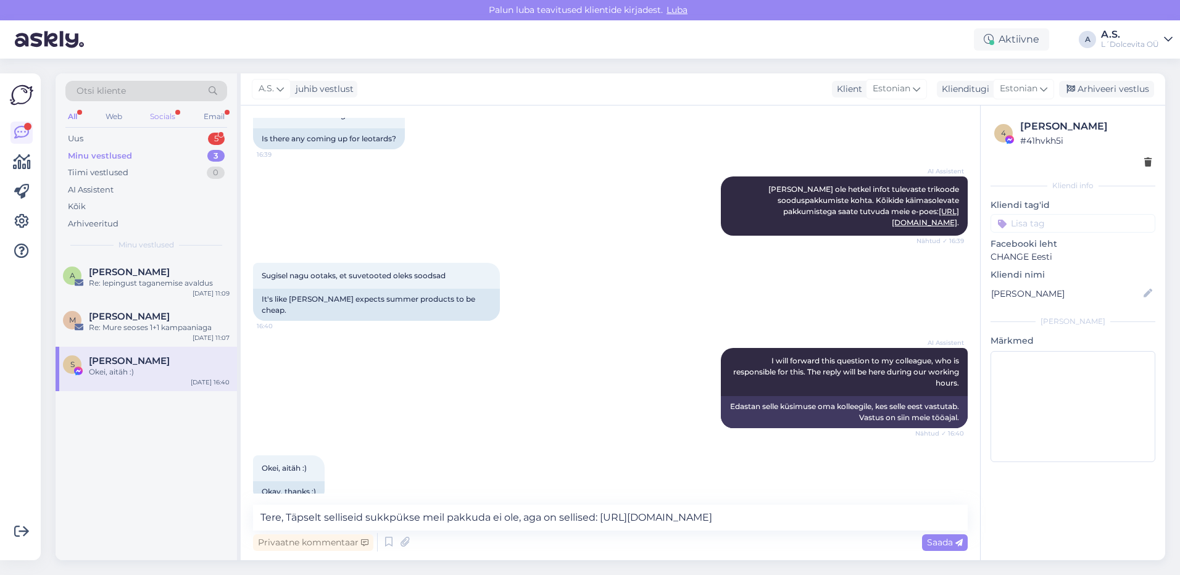
click at [165, 111] on div "Socials" at bounding box center [163, 117] width 30 height 16
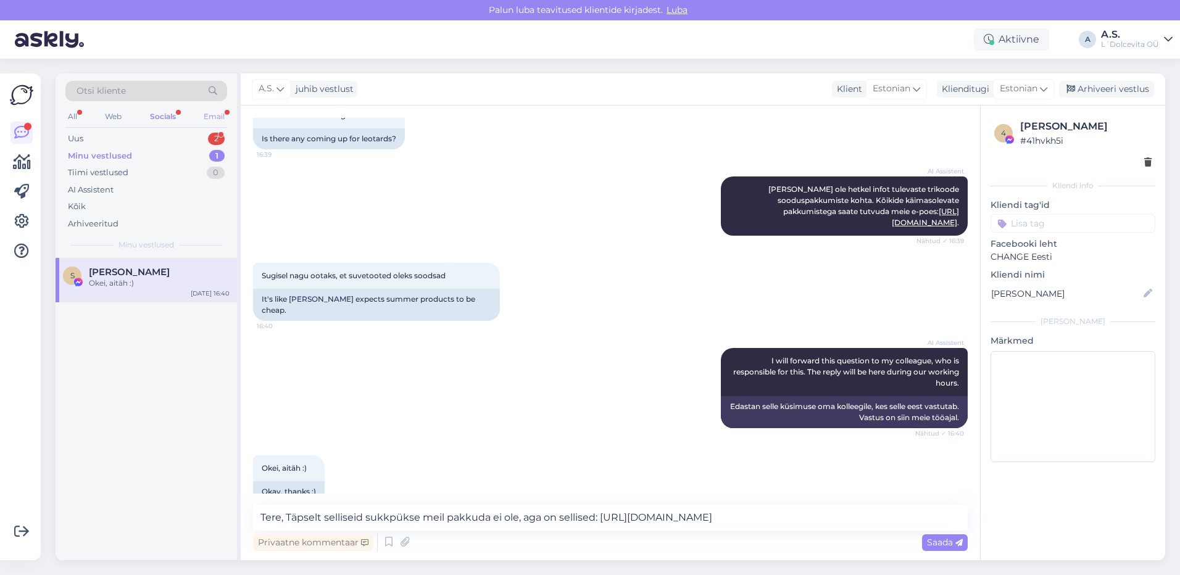
click at [212, 115] on div "Email" at bounding box center [214, 117] width 26 height 16
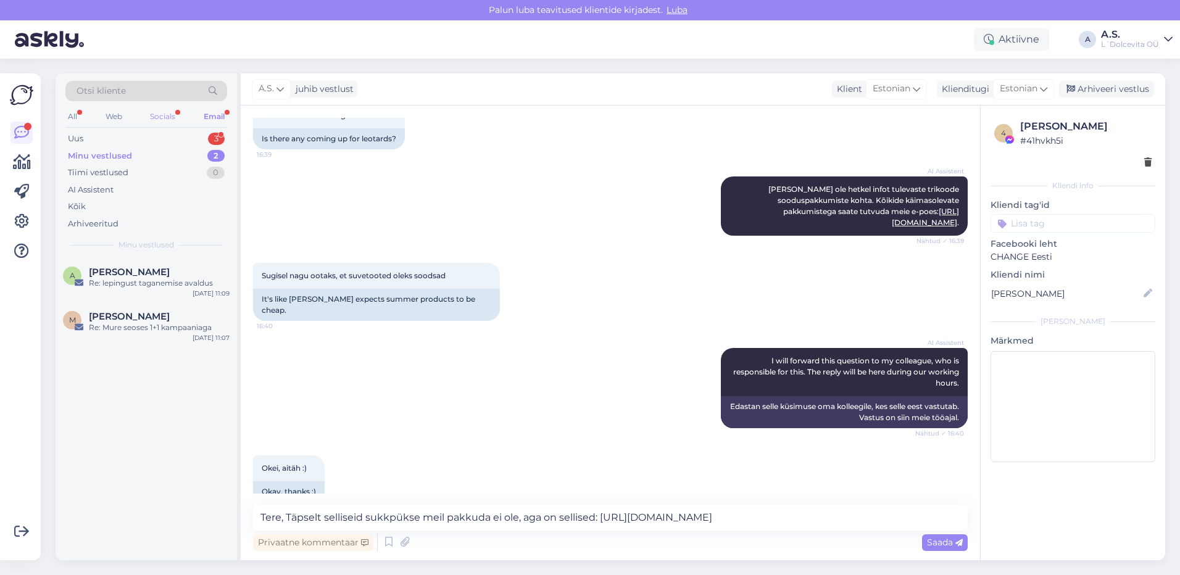
click at [151, 119] on div "Socials" at bounding box center [163, 117] width 30 height 16
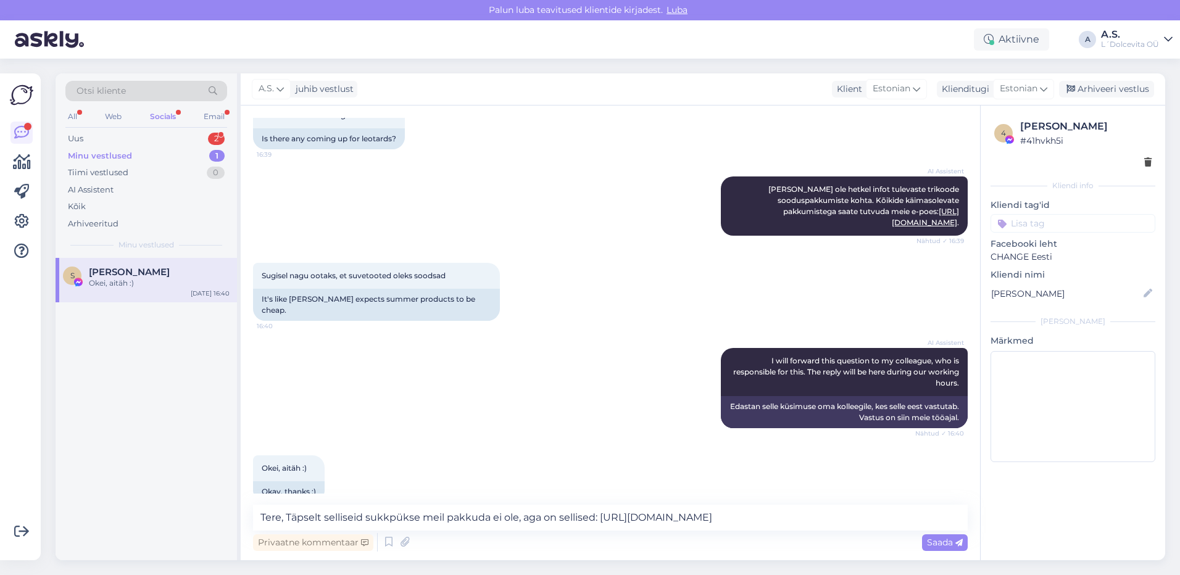
click at [164, 279] on div "Okei, aitäh :)" at bounding box center [159, 283] width 141 height 11
click at [114, 156] on div "Minu vestlused" at bounding box center [100, 156] width 64 height 12
click at [82, 115] on div "All Web Socials Email" at bounding box center [146, 118] width 162 height 19
click at [72, 119] on div "All" at bounding box center [72, 117] width 14 height 16
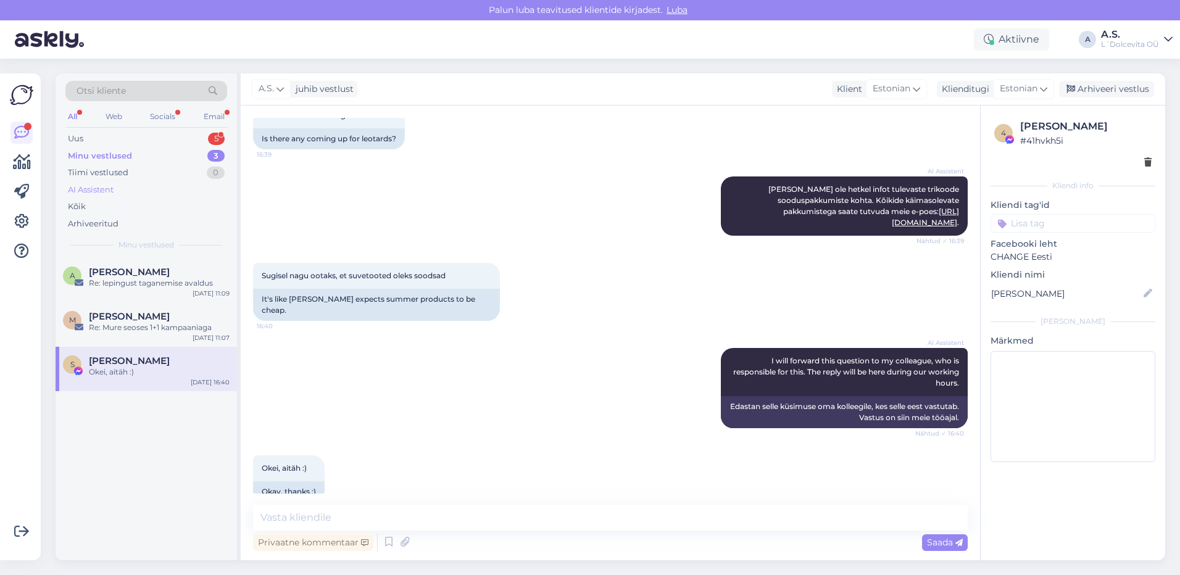
click at [80, 187] on div "AI Assistent" at bounding box center [91, 190] width 46 height 12
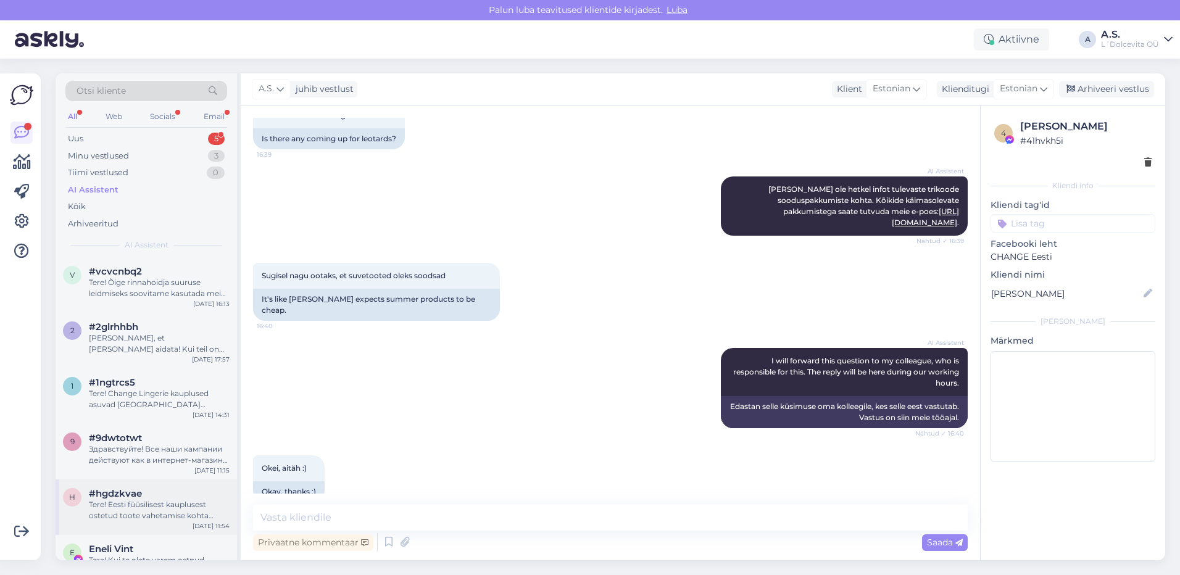
scroll to position [185, 0]
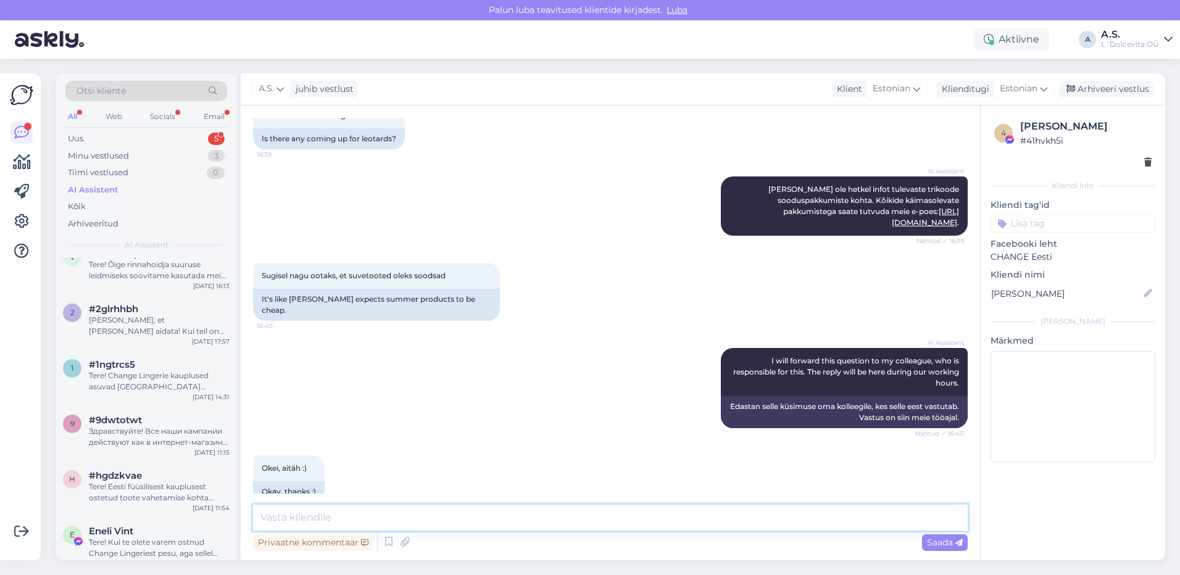
click at [351, 514] on textarea at bounding box center [610, 518] width 715 height 26
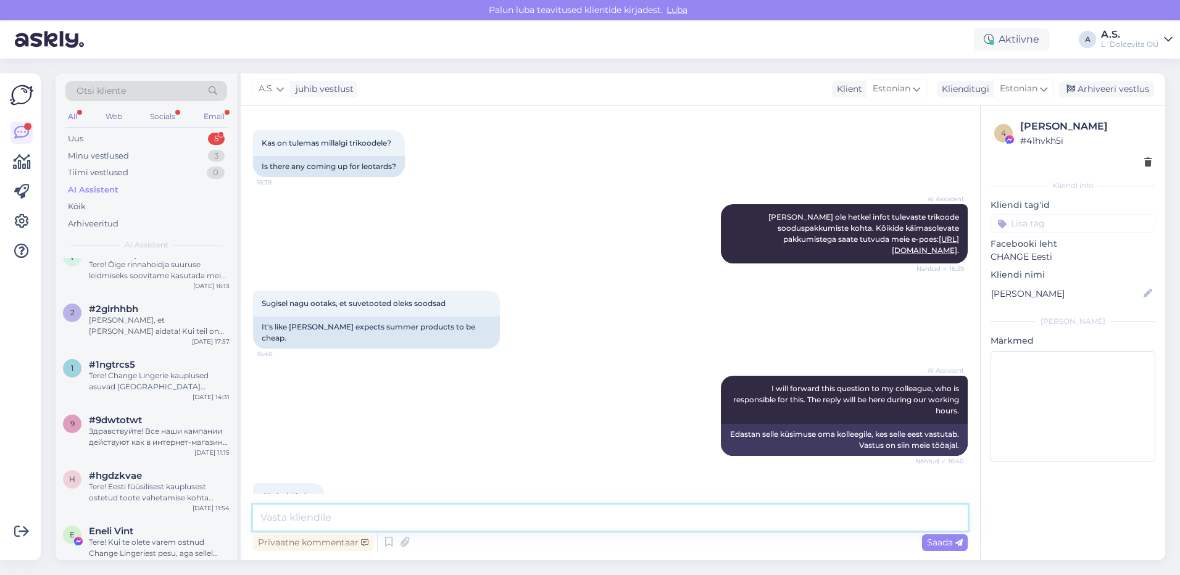
scroll to position [275, 0]
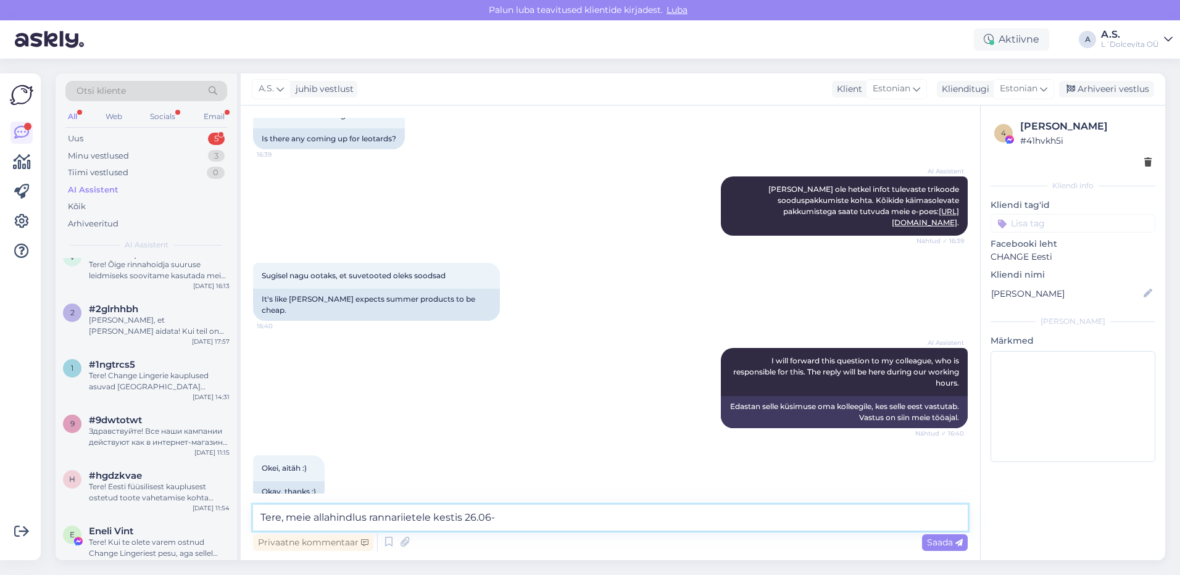
click at [504, 515] on textarea "Tere, meie allahindlus rannariietele kestis 26.06-" at bounding box center [610, 518] width 715 height 26
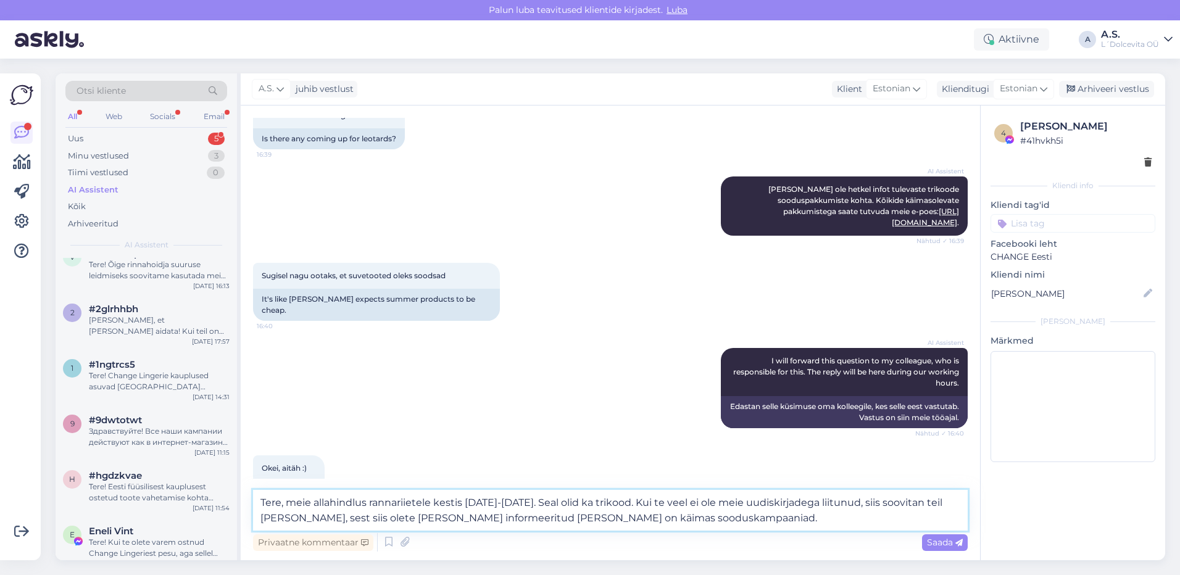
click at [520, 500] on textarea "Tere, meie allahindlus rannariietele kestis [DATE]-[DATE]. Seal olid ka trikood…" at bounding box center [610, 510] width 715 height 41
click at [760, 517] on textarea "Tere, meie allahindlus rannariietele kestis juulist kuni augusti lõpuni. Seal o…" at bounding box center [610, 510] width 715 height 41
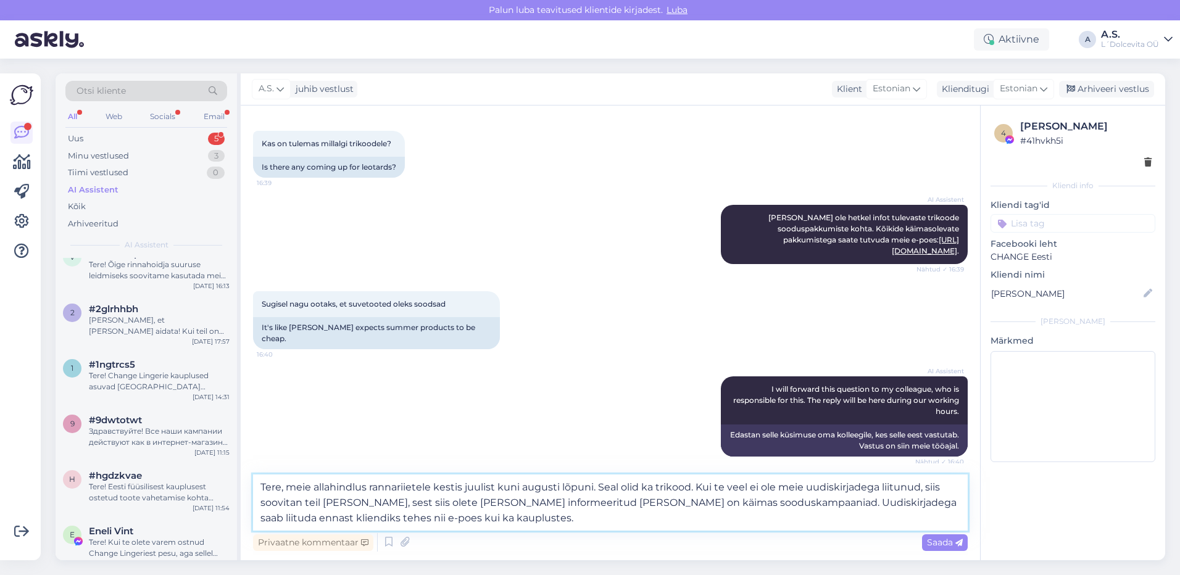
scroll to position [247, 0]
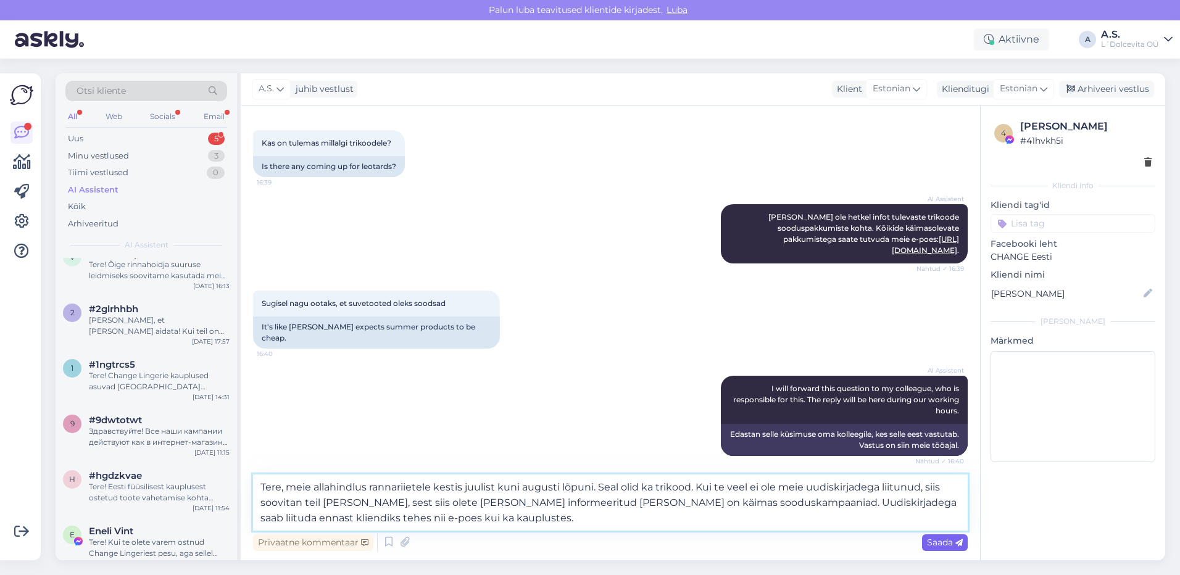
type textarea "Tere, meie allahindlus rannariietele kestis juulist kuni augusti lõpuni. Seal o…"
click at [931, 541] on span "Saada" at bounding box center [945, 542] width 36 height 11
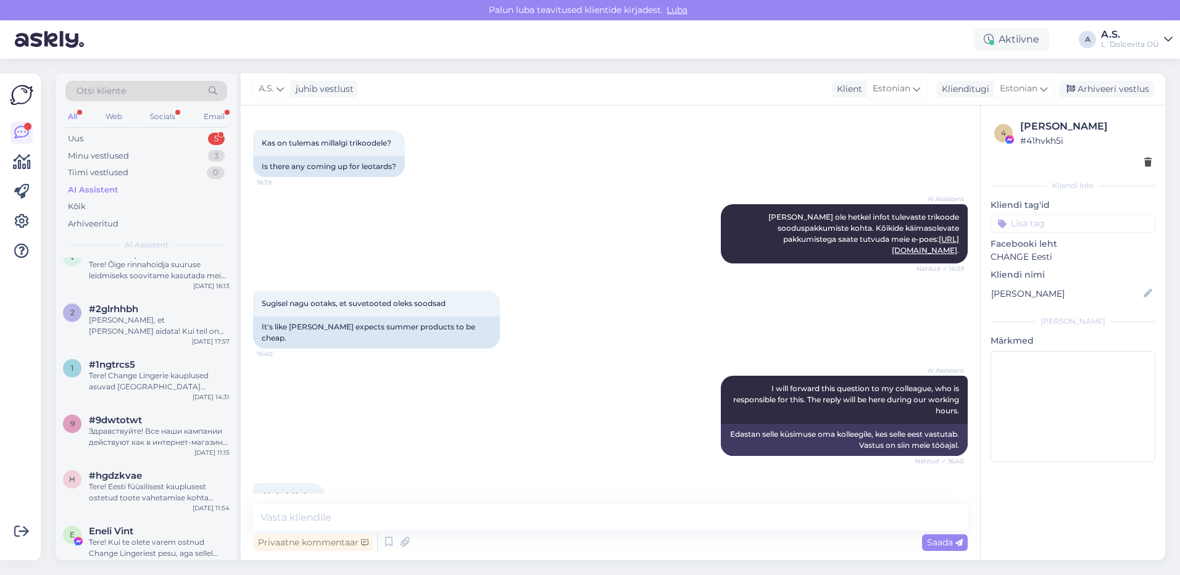
scroll to position [409, 0]
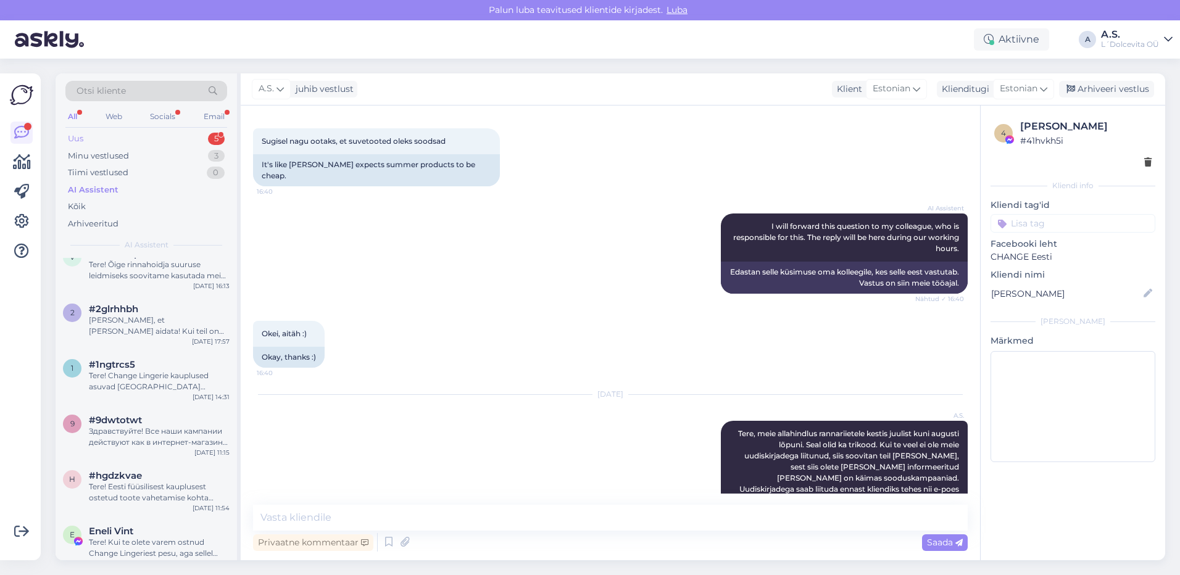
click at [125, 140] on div "Uus 5" at bounding box center [146, 138] width 162 height 17
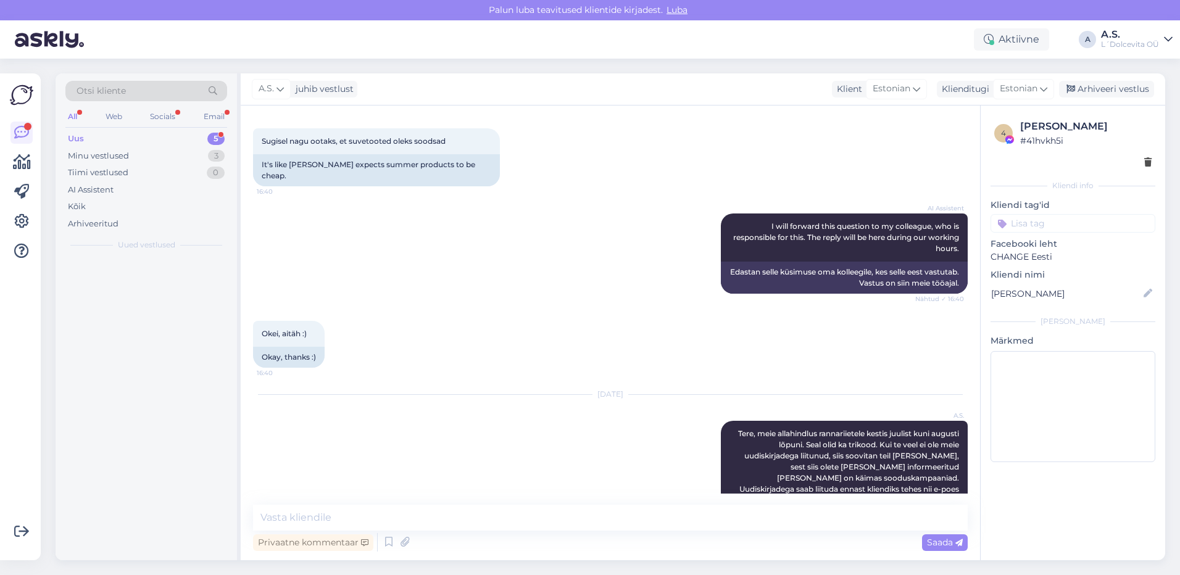
scroll to position [0, 0]
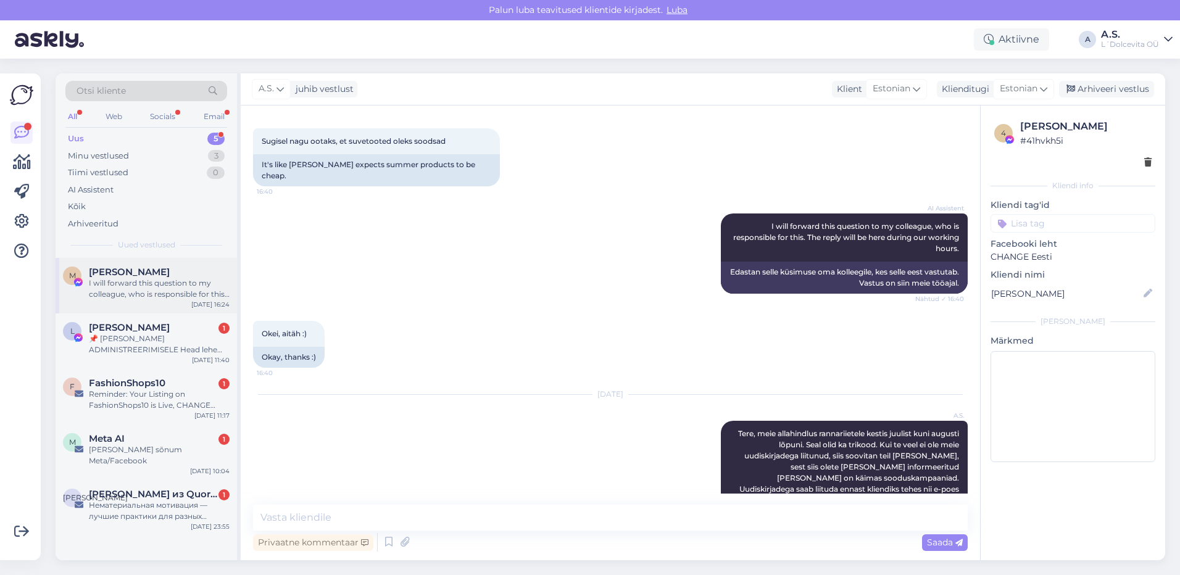
click at [169, 304] on div "M [PERSON_NAME] I will forward this question to my colleague, who is responsibl…" at bounding box center [146, 286] width 181 height 56
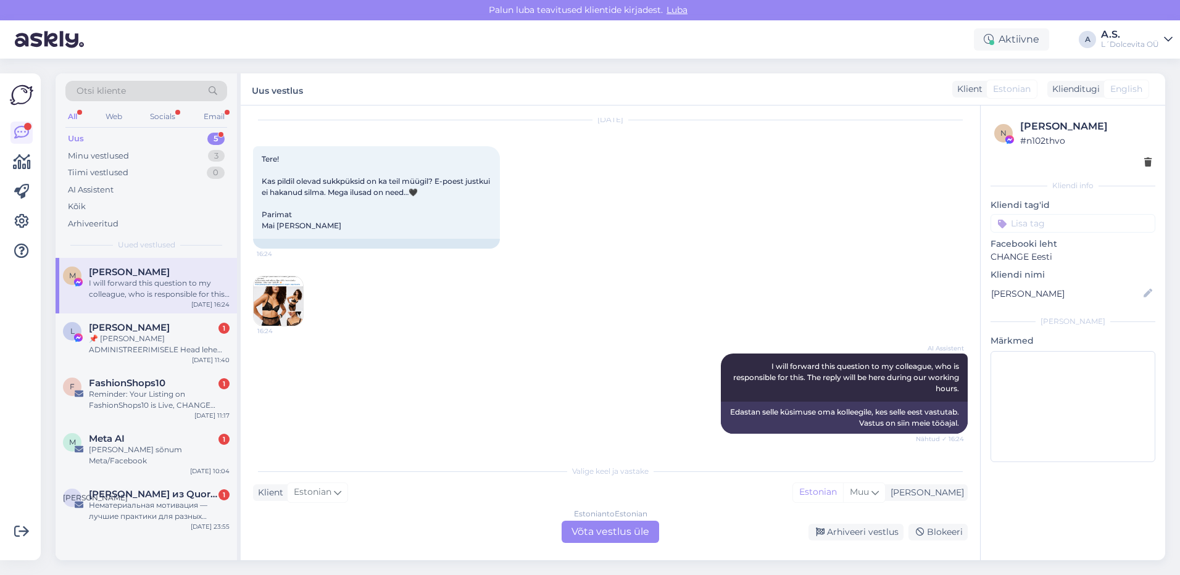
scroll to position [37, 0]
click at [867, 531] on div "Arhiveeri vestlus" at bounding box center [856, 532] width 95 height 17
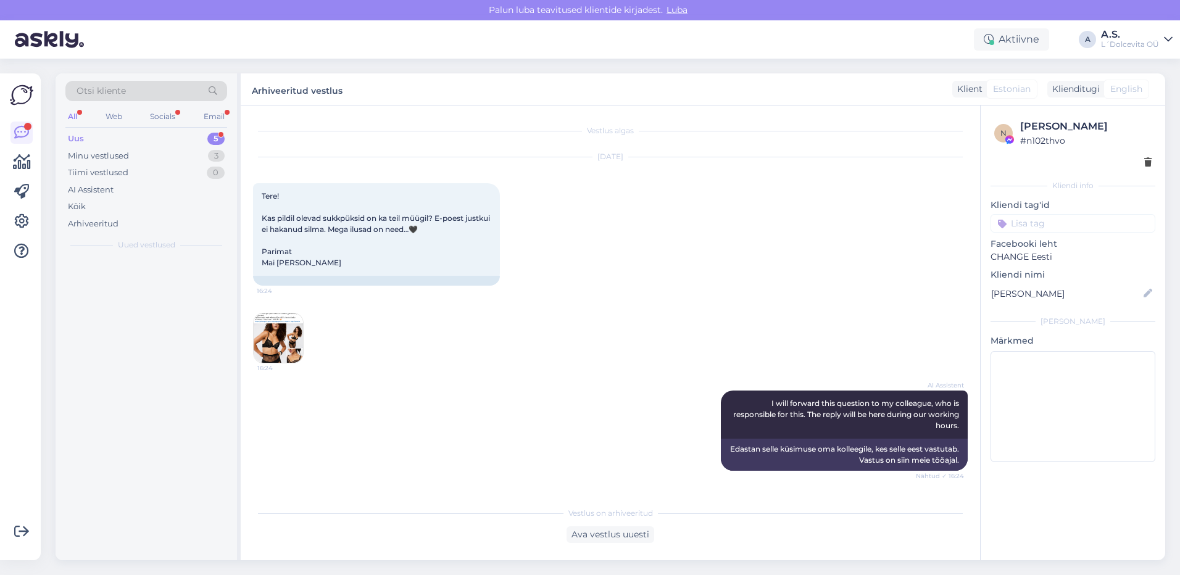
scroll to position [0, 0]
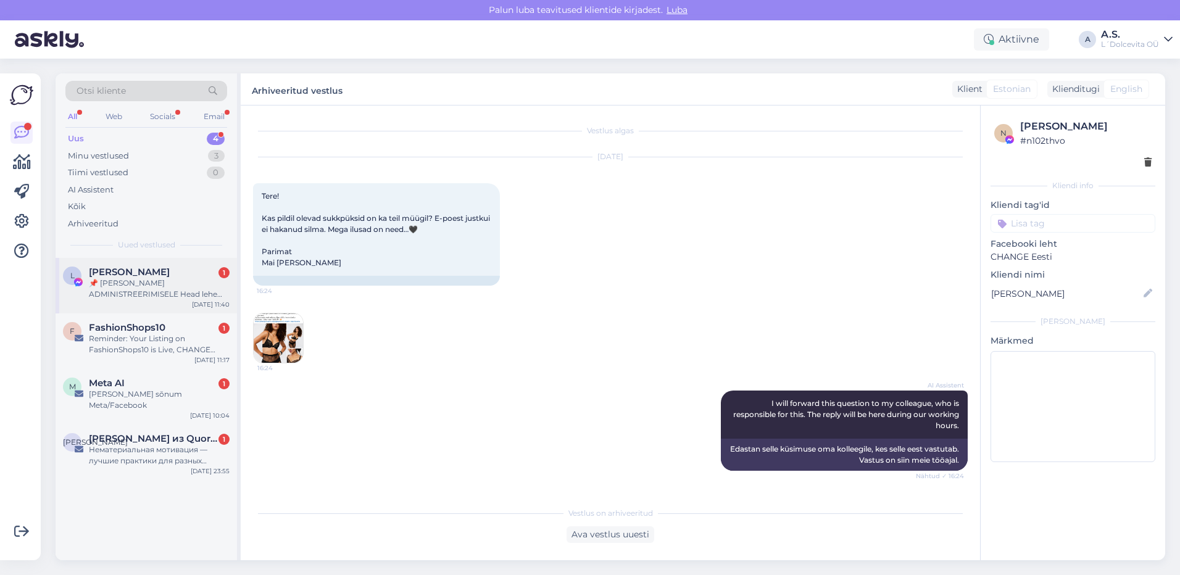
click at [149, 302] on div "L [PERSON_NAME] 1 📌 [PERSON_NAME] ADMINISTREERIMISELE Head lehe administraatori…" at bounding box center [146, 286] width 181 height 56
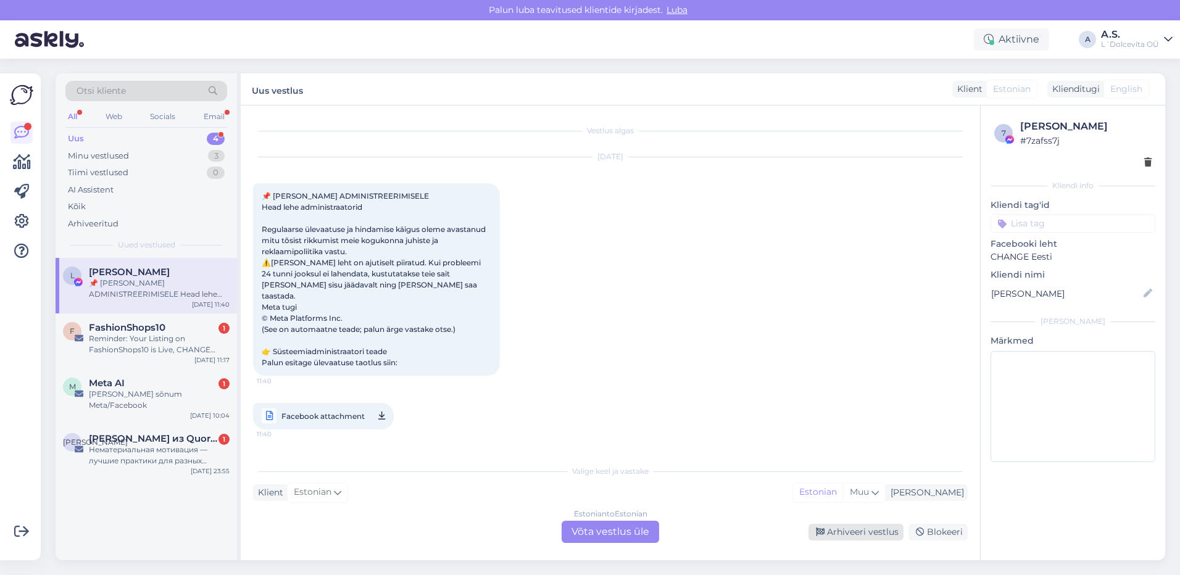
click at [883, 534] on div "Arhiveeri vestlus" at bounding box center [856, 532] width 95 height 17
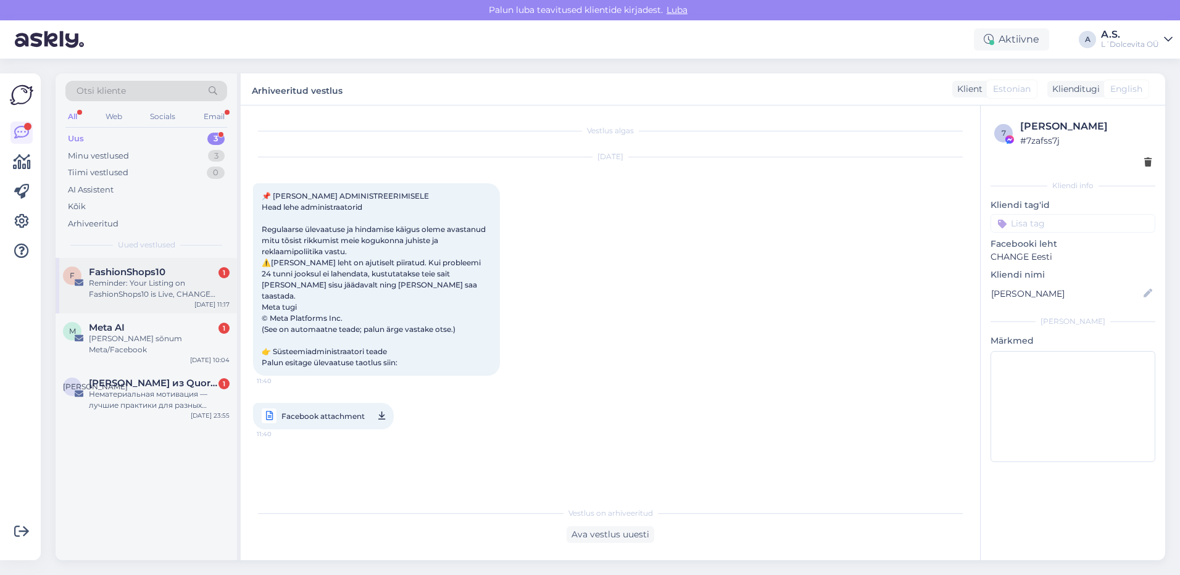
click at [142, 310] on div "F FashionShops10 1 Reminder: Your Listing on FashionShops10 is Live, CHANGE Ees…" at bounding box center [146, 286] width 181 height 56
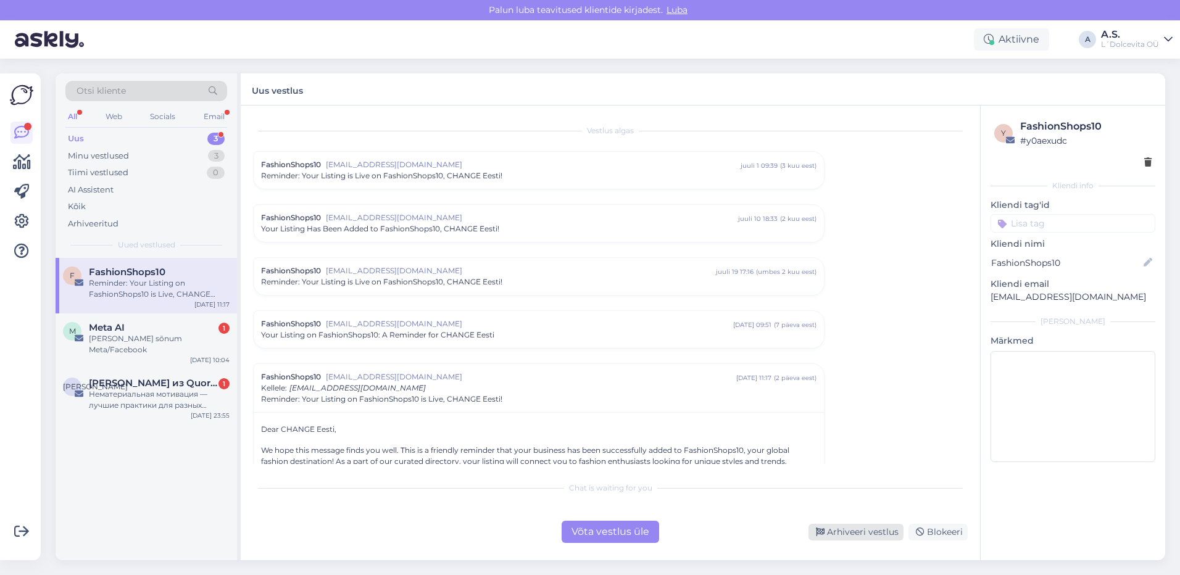
click at [860, 531] on div "Arhiveeri vestlus" at bounding box center [856, 532] width 95 height 17
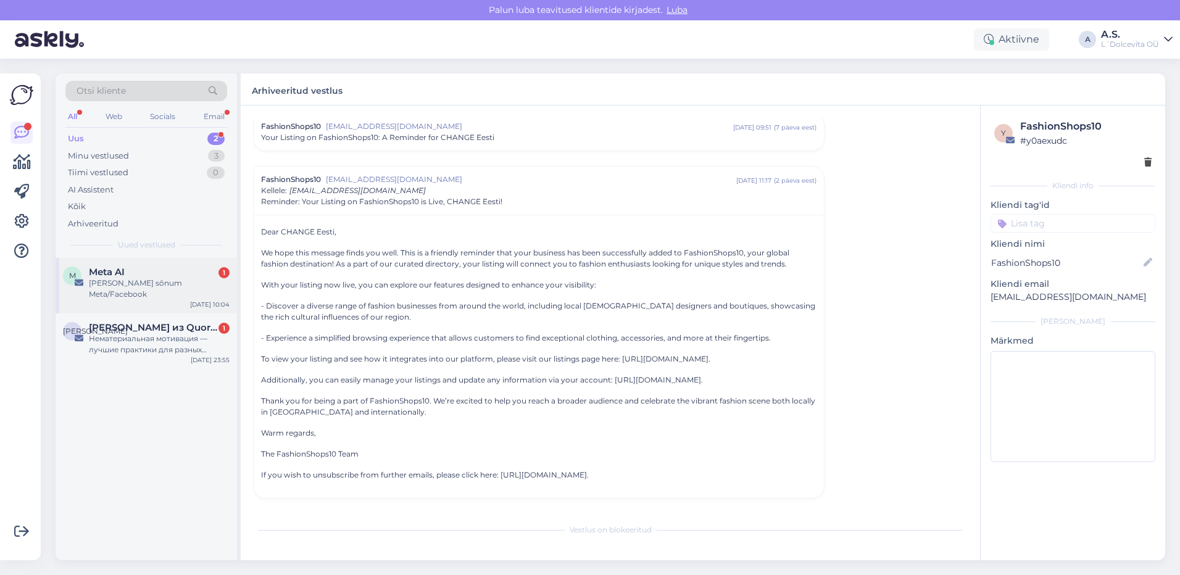
click at [154, 301] on div "M Meta AI 1 [PERSON_NAME] sõnum Meta/Facebook [DATE] 10:04" at bounding box center [146, 286] width 181 height 56
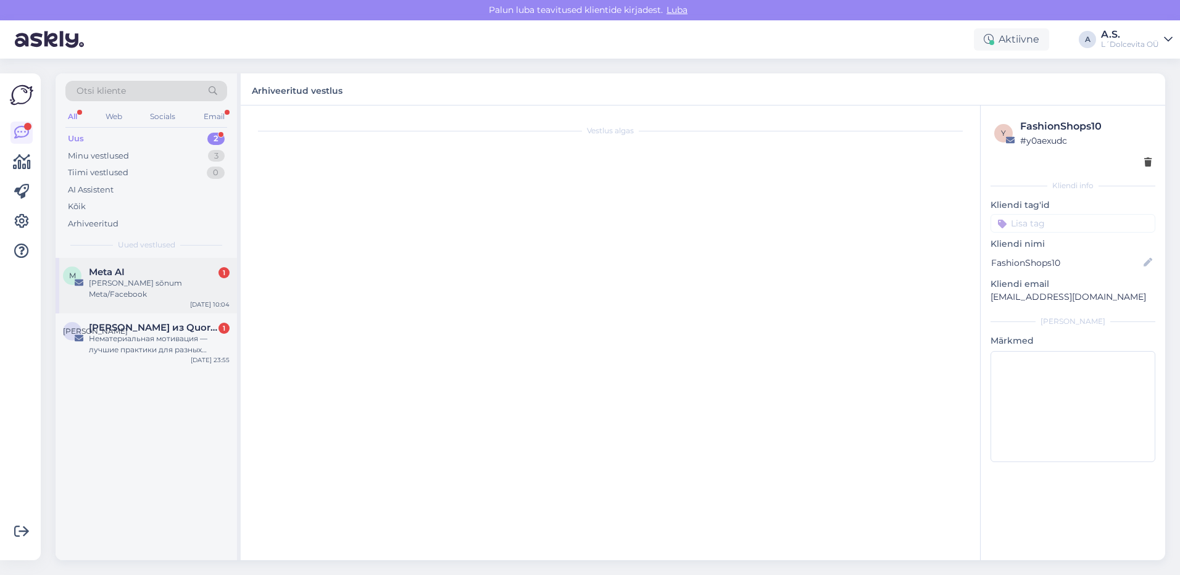
scroll to position [0, 0]
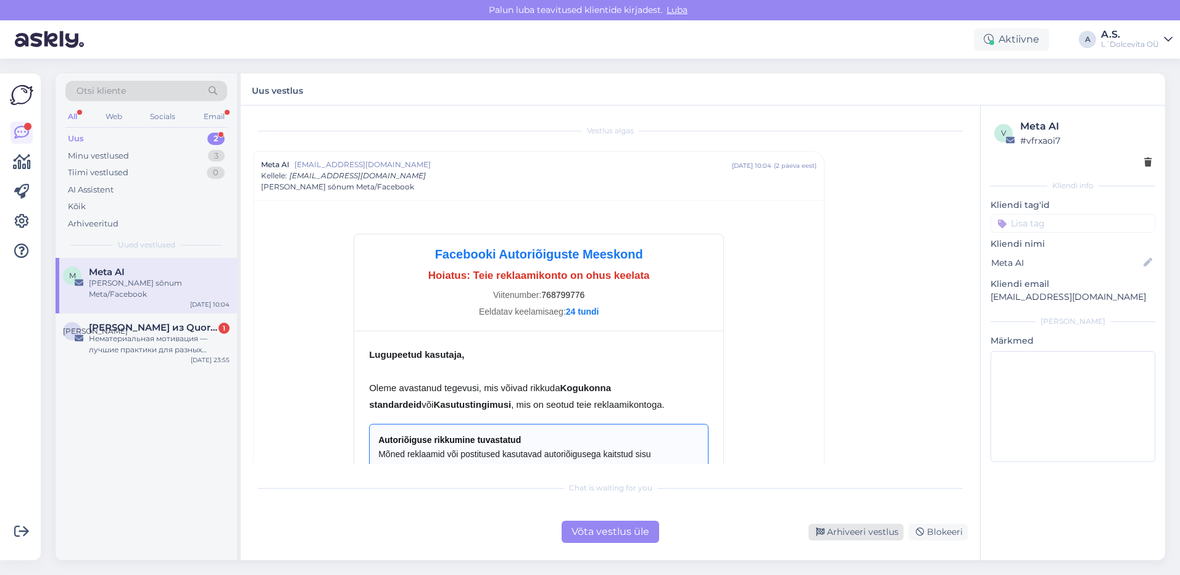
click at [859, 535] on div "Arhiveeri vestlus" at bounding box center [856, 532] width 95 height 17
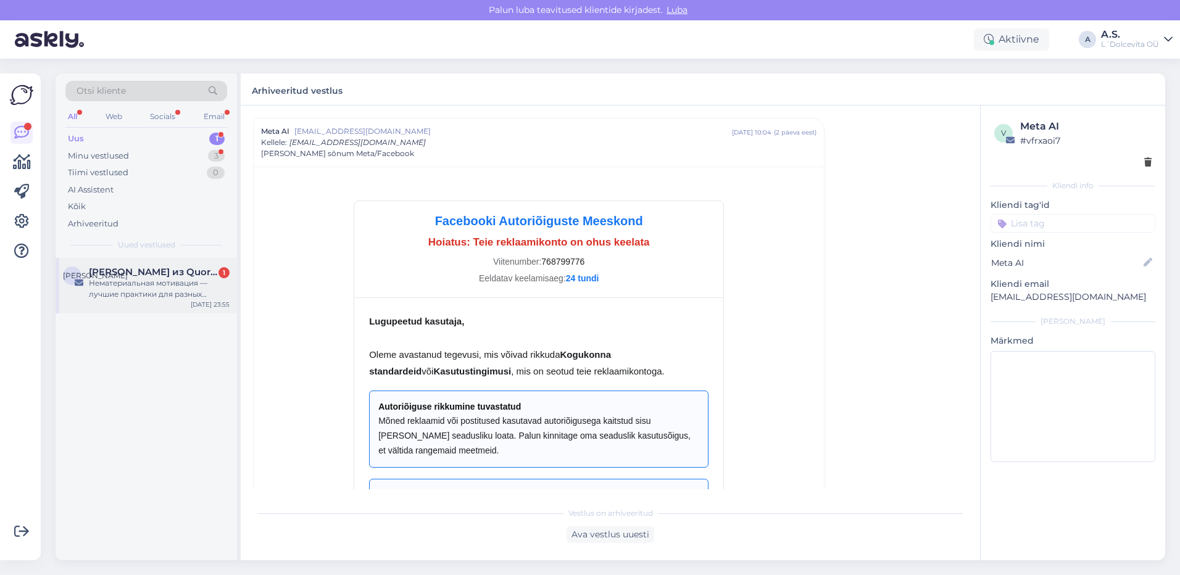
click at [170, 305] on div "И [PERSON_NAME] из Quorum 1 Нематериальная мотивация — лучшие практики для разн…" at bounding box center [146, 286] width 181 height 56
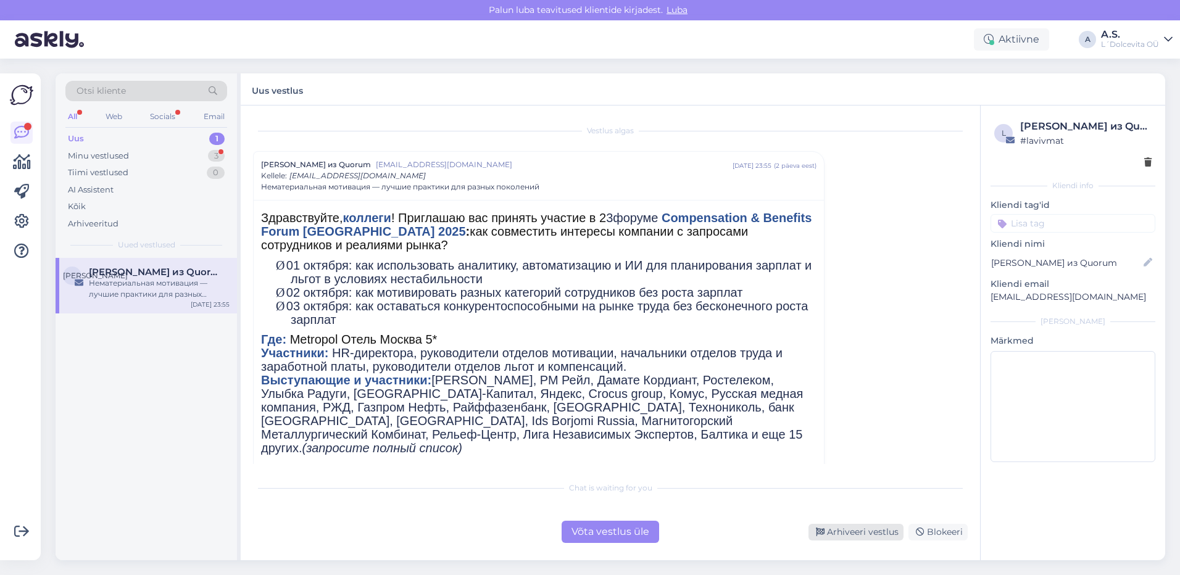
click at [878, 530] on div "Arhiveeri vestlus" at bounding box center [856, 532] width 95 height 17
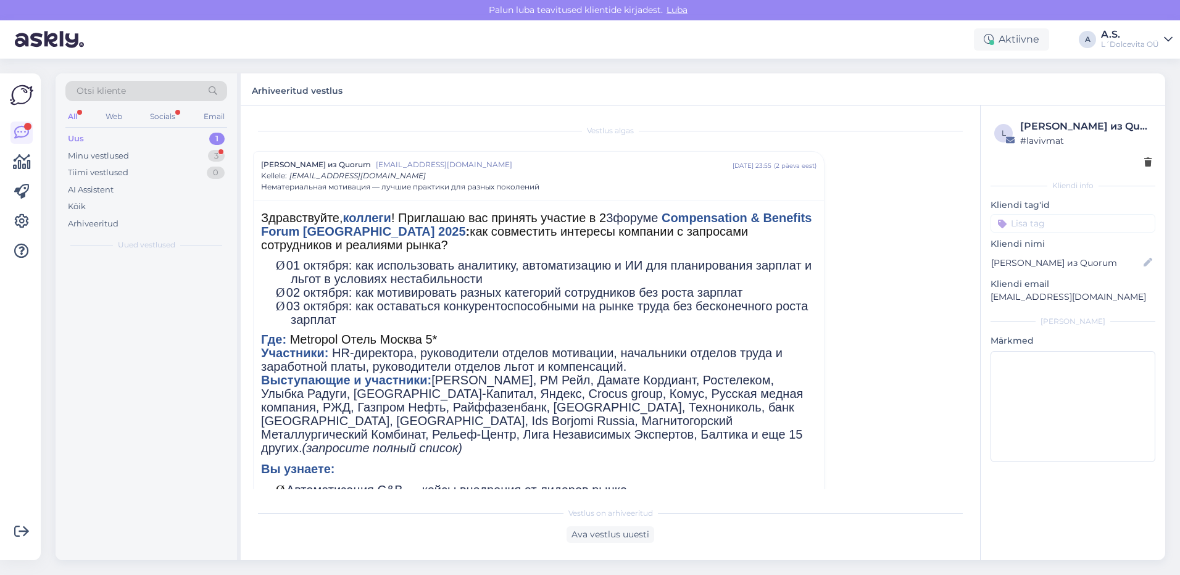
scroll to position [33, 0]
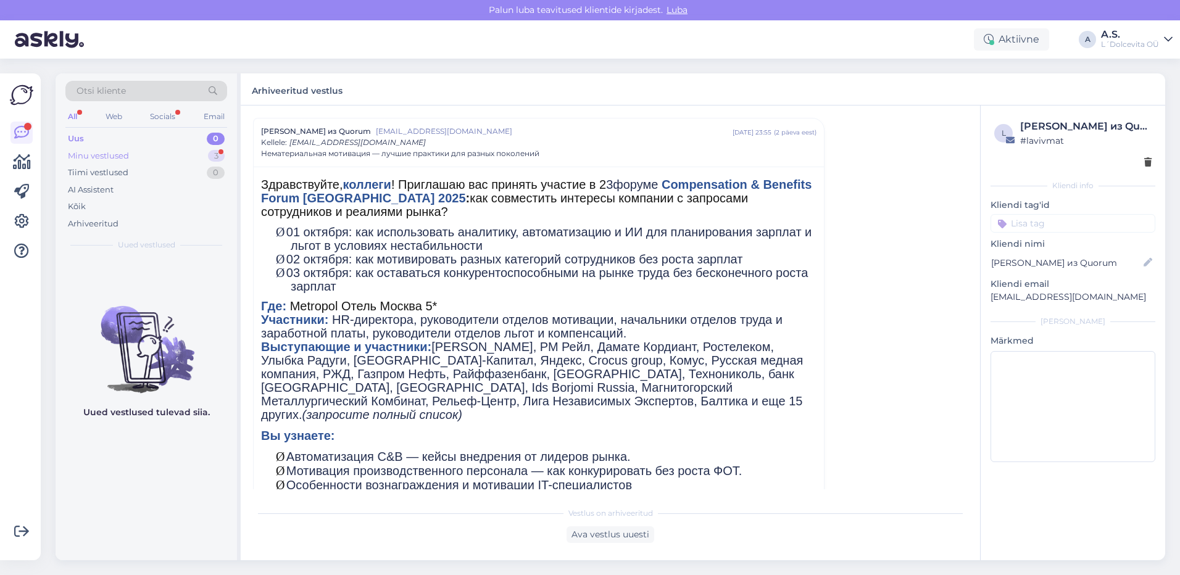
click at [106, 154] on div "Minu vestlused" at bounding box center [98, 156] width 61 height 12
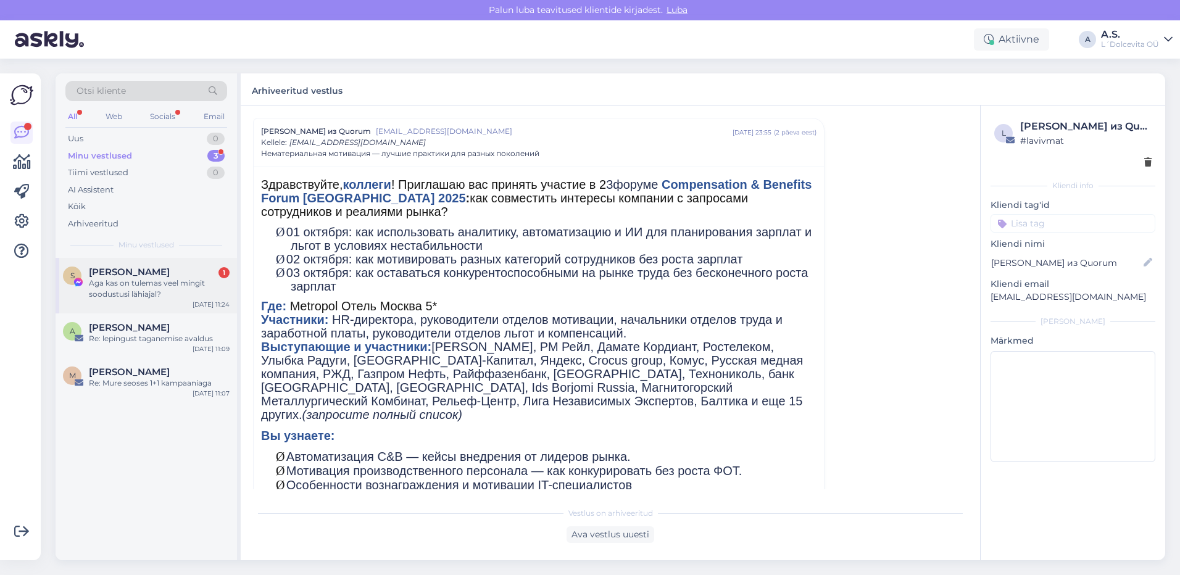
click at [161, 297] on div "Aga kas on tulemas veel mingit soodustusi lähiajal?" at bounding box center [159, 289] width 141 height 22
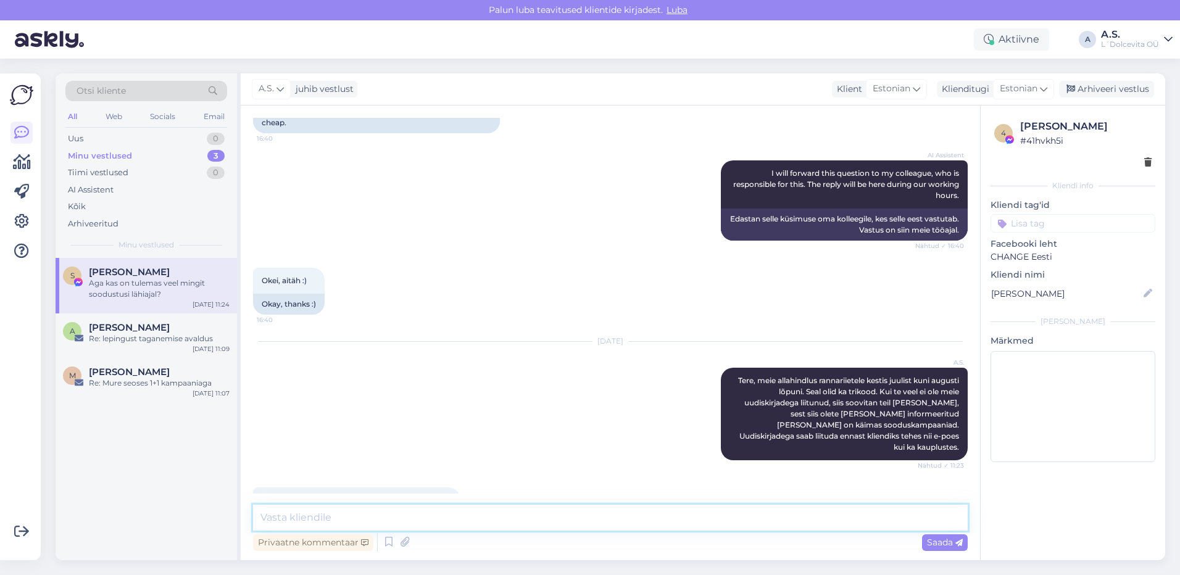
click at [346, 518] on textarea at bounding box center [610, 518] width 715 height 26
type textarea "Me soodustusi ette ei tea. Kui on kampaania algamas, siis selle kohta tuleb ka …"
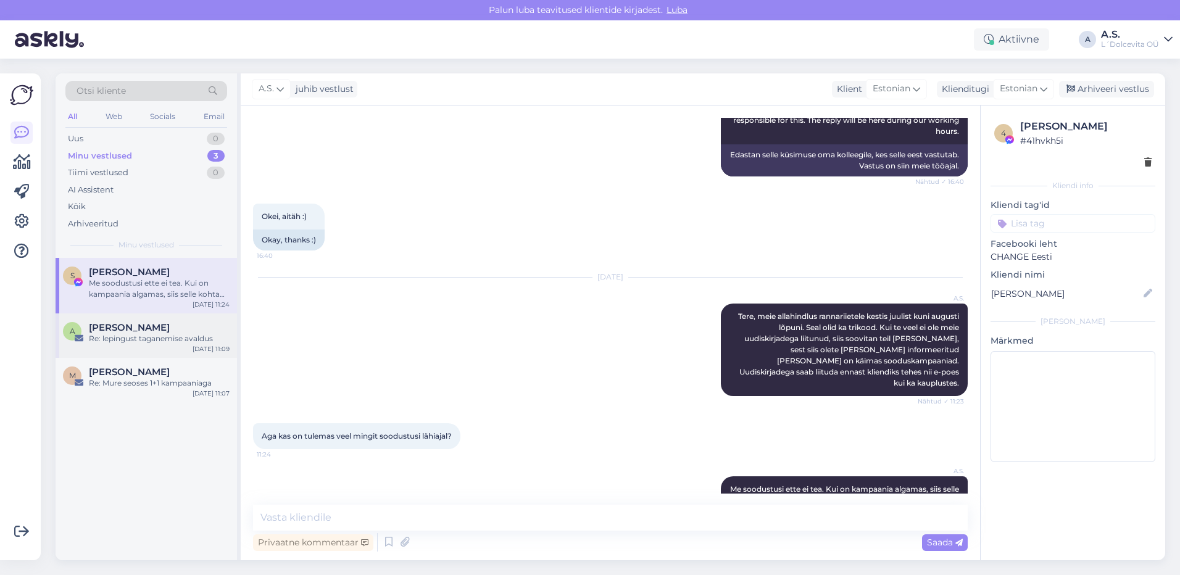
click at [149, 354] on div "A [PERSON_NAME] Re: lepingust taganemise avaldus [DATE] 11:09" at bounding box center [146, 336] width 181 height 44
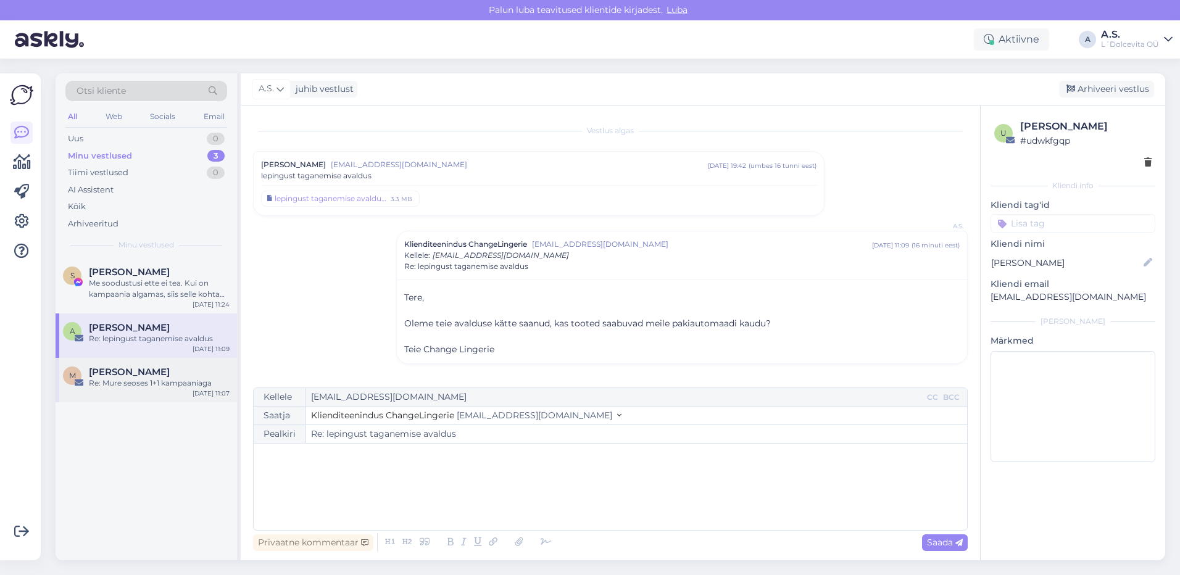
click at [149, 395] on div "M [PERSON_NAME] Re: Mure seoses 1+1 kampaaniaga [DATE] 11:07" at bounding box center [146, 380] width 181 height 44
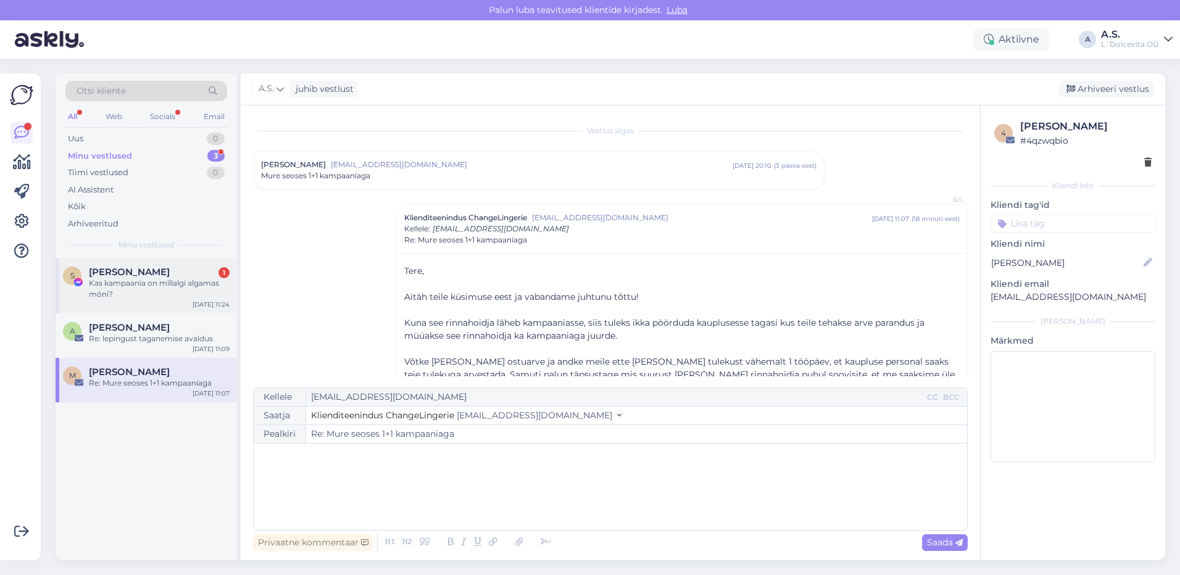
click at [142, 278] on div "Kas kampaania on millalgi algamas mõni?" at bounding box center [159, 289] width 141 height 22
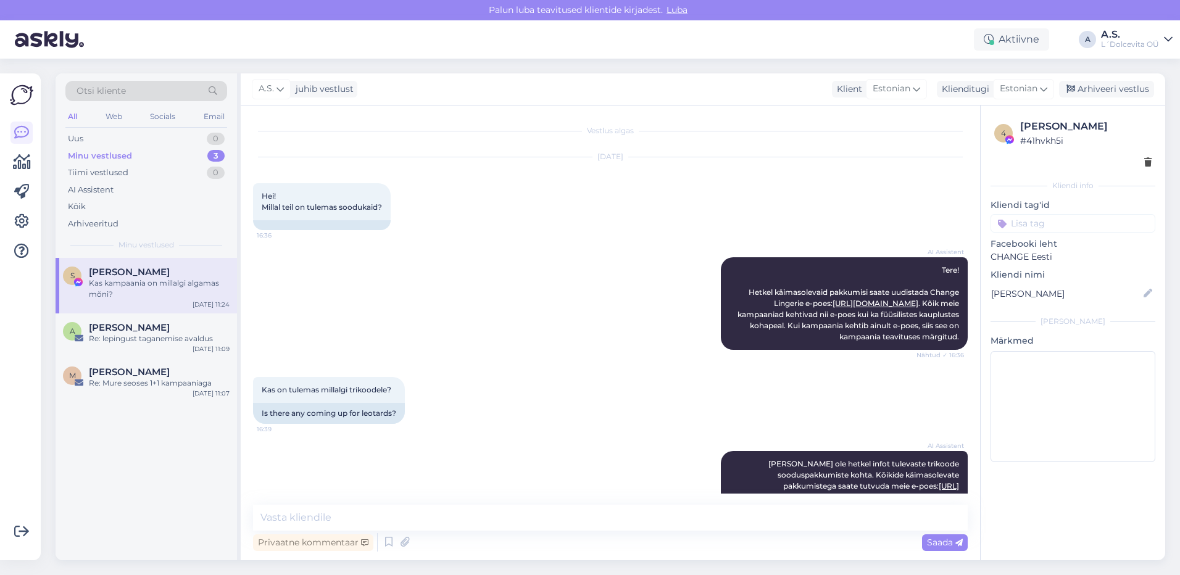
scroll to position [580, 0]
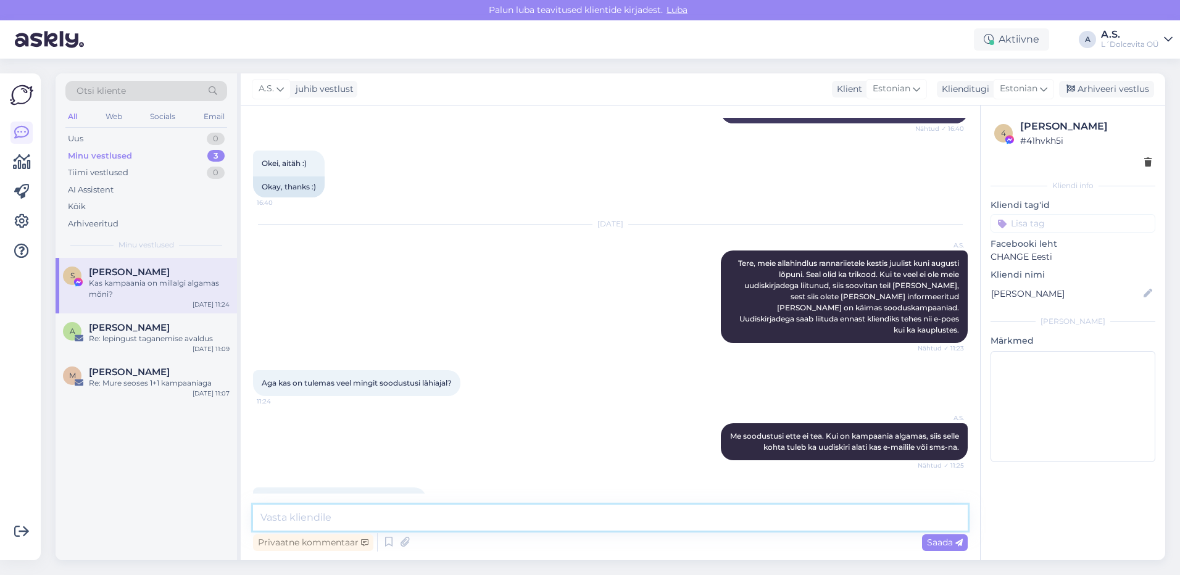
click at [353, 522] on textarea at bounding box center [610, 518] width 715 height 26
type textarea "Nagu eelpool kirjutasin, siis me kampaaniate alguseid ette ei tea. Selle kohta …"
click at [936, 545] on span "Saada" at bounding box center [945, 542] width 36 height 11
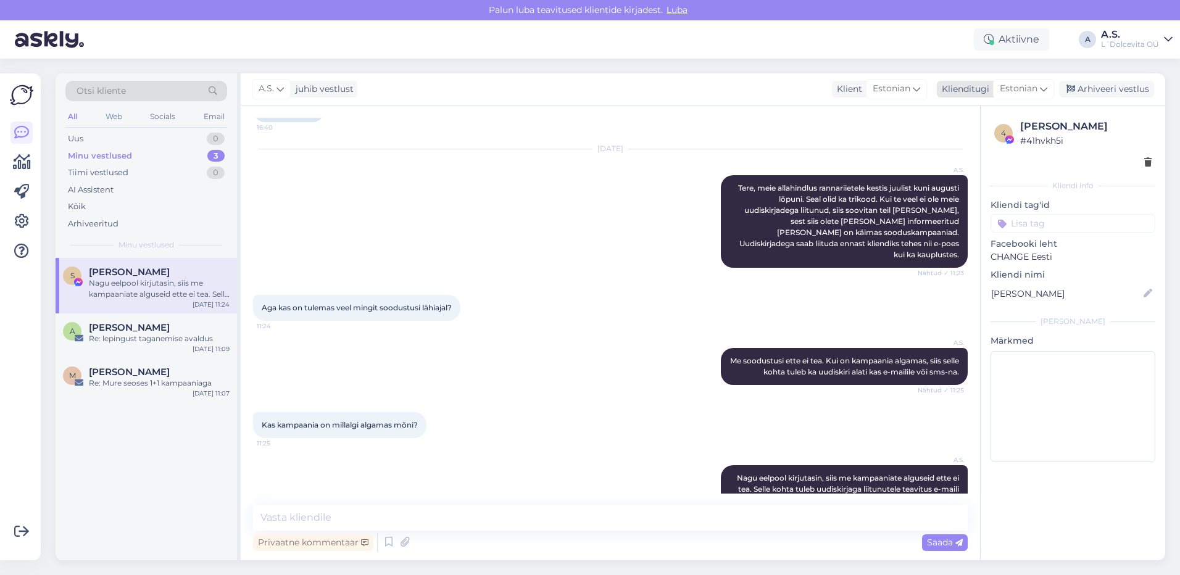
click at [1104, 89] on div "Arhiveeri vestlus" at bounding box center [1106, 89] width 95 height 17
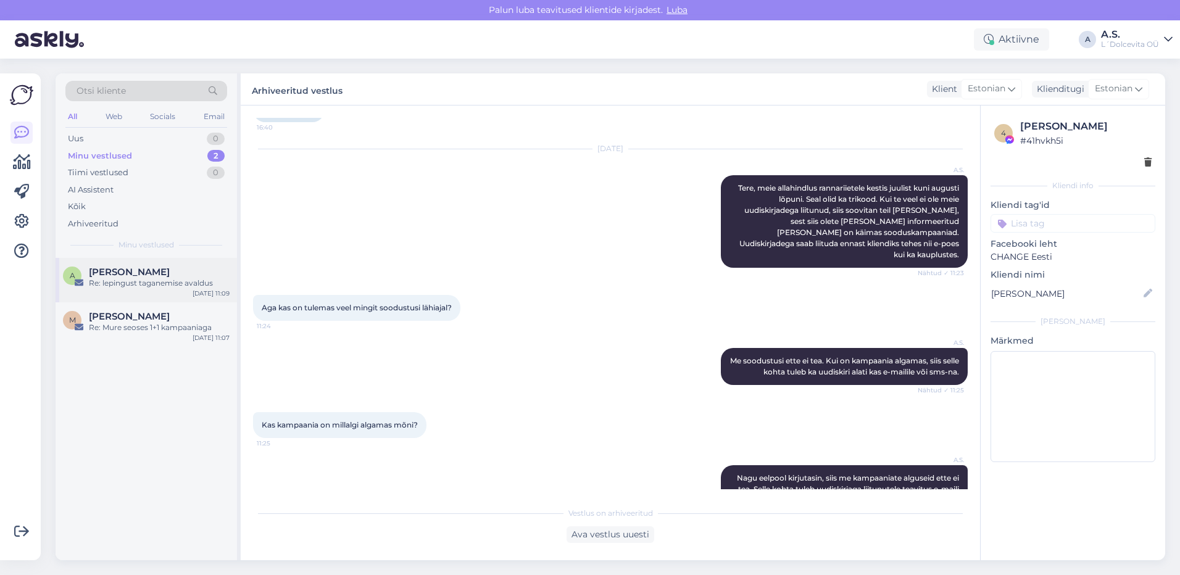
click at [174, 291] on div "A [PERSON_NAME] Re: lepingust taganemise avaldus [DATE] 11:09" at bounding box center [146, 280] width 181 height 44
